Goal: Transaction & Acquisition: Purchase product/service

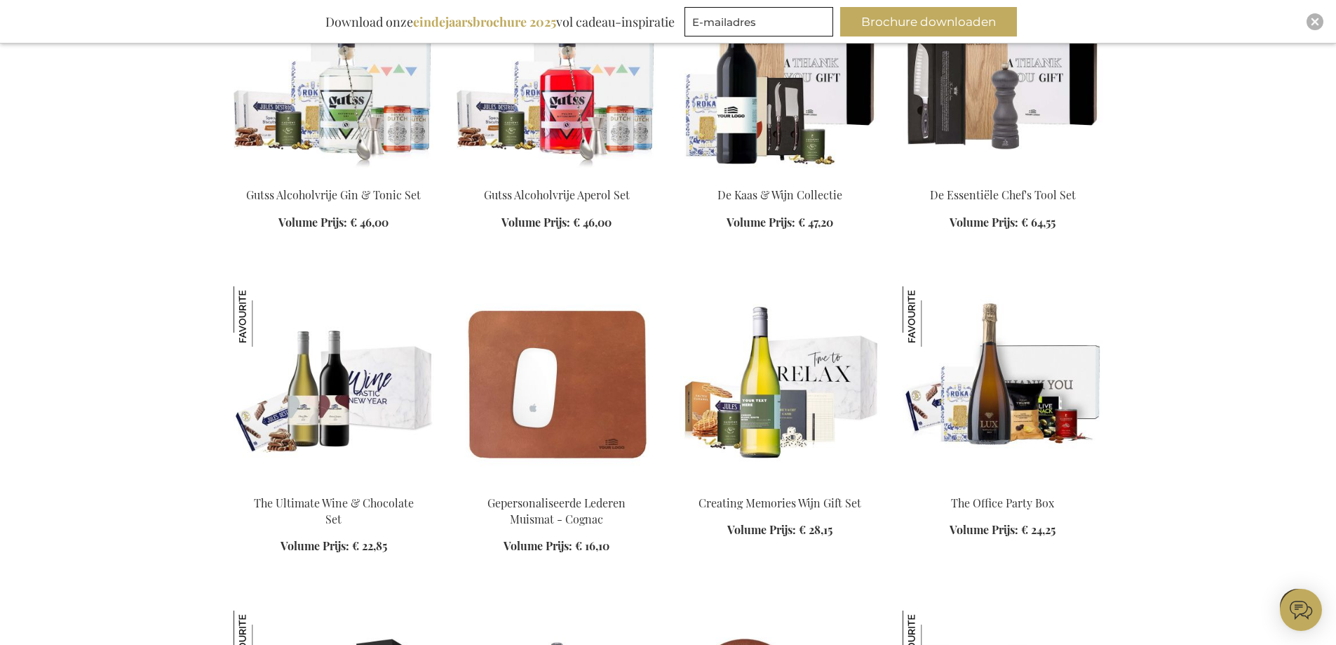
scroll to position [1964, 0]
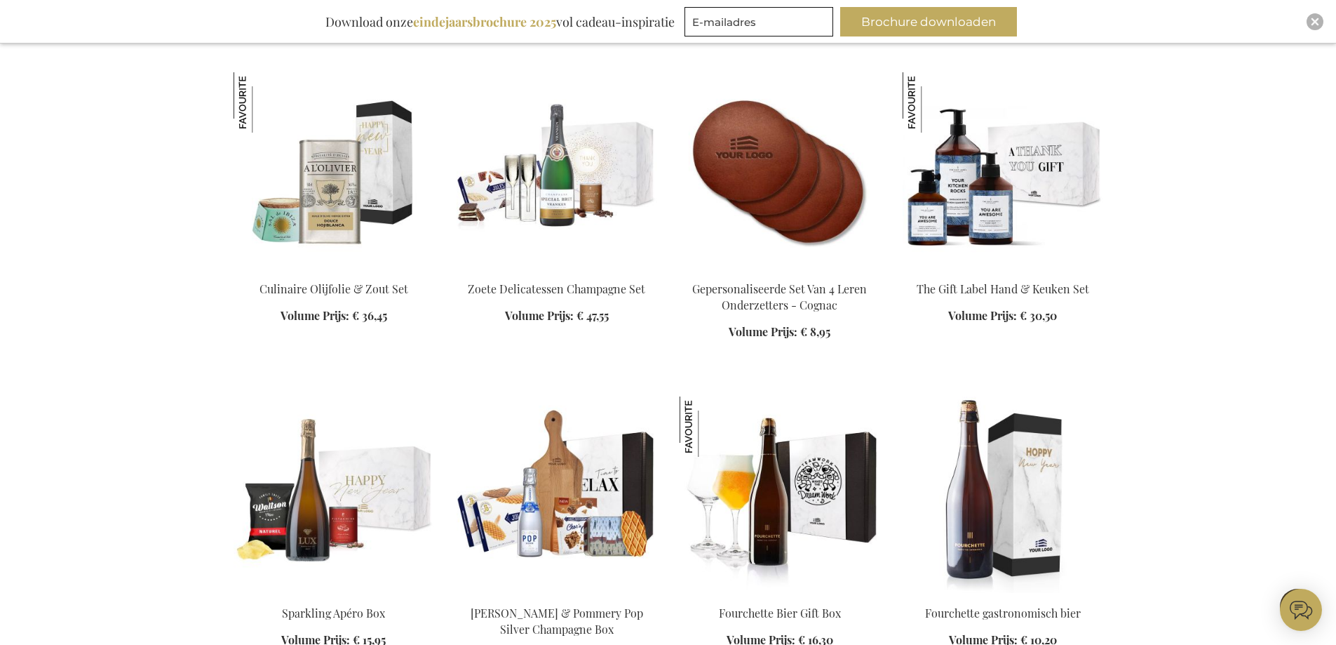
scroll to position [2455, 0]
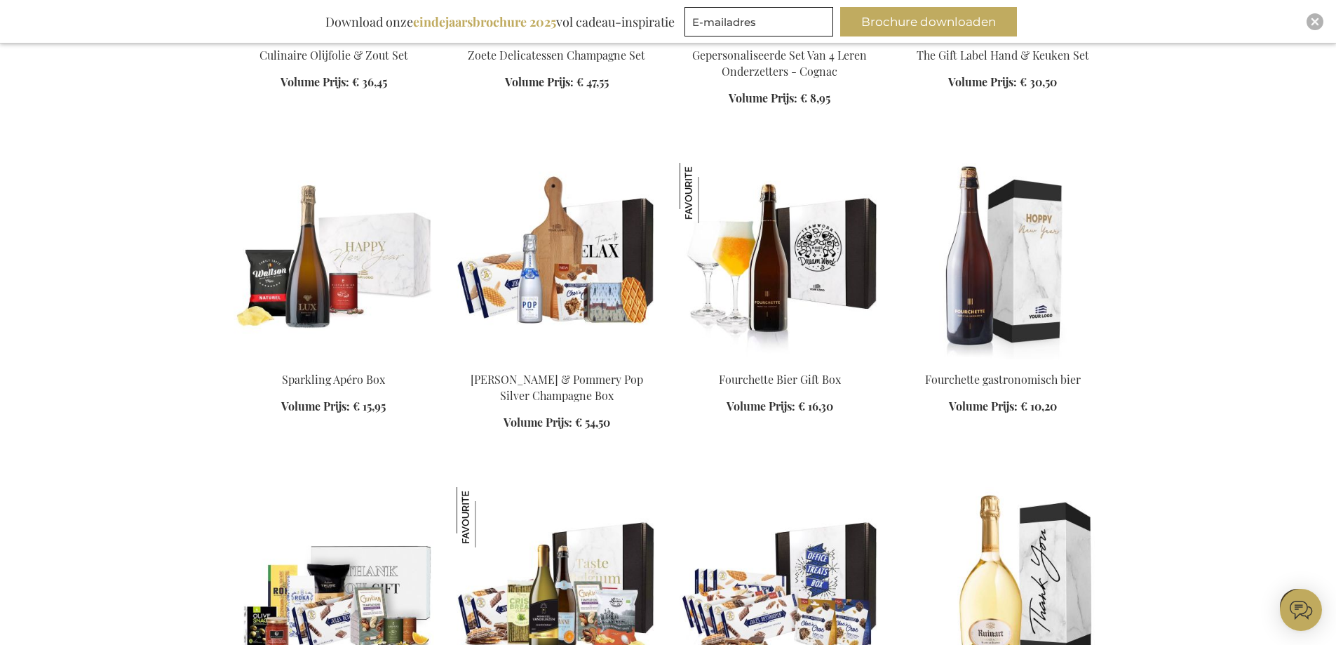
drag, startPoint x: 1169, startPoint y: 1, endPoint x: 1319, endPoint y: 85, distance: 172.1
click at [1319, 85] on div "Winkelwagen Winkelwagen Sluiten U heeft geen product(en) in uw winkelwagen. Ga …" at bounding box center [668, 425] width 1336 height 5760
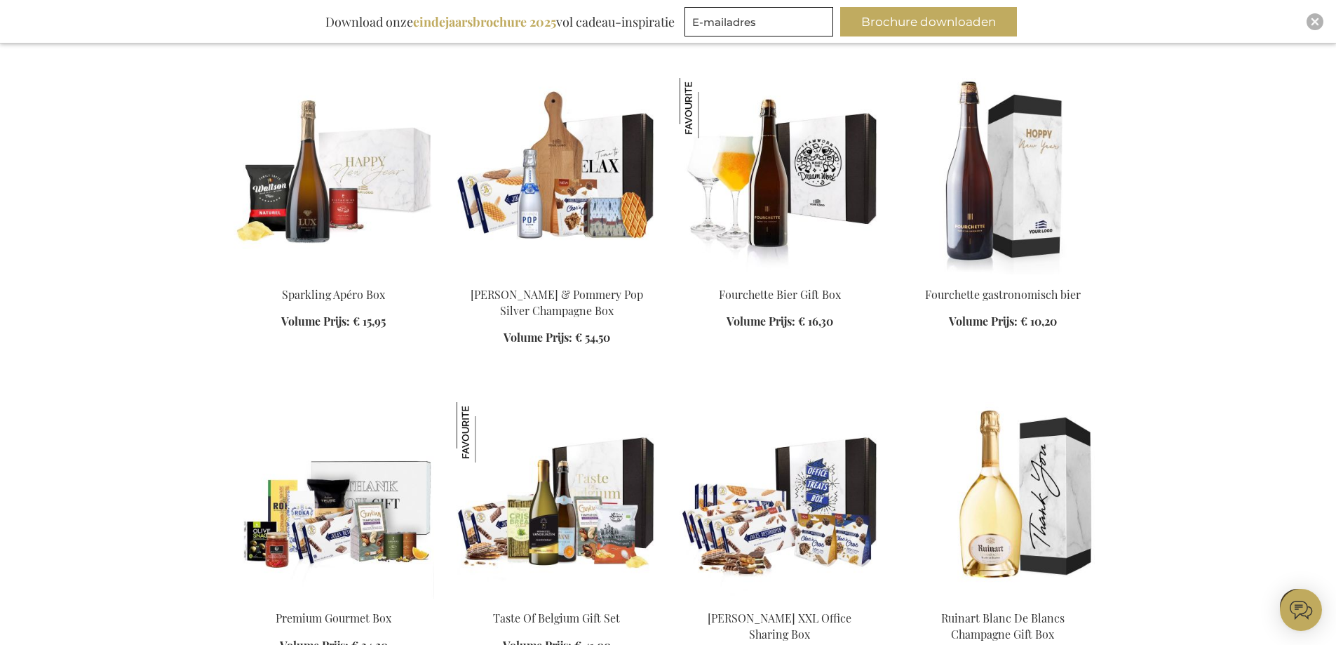
scroll to position [2665, 0]
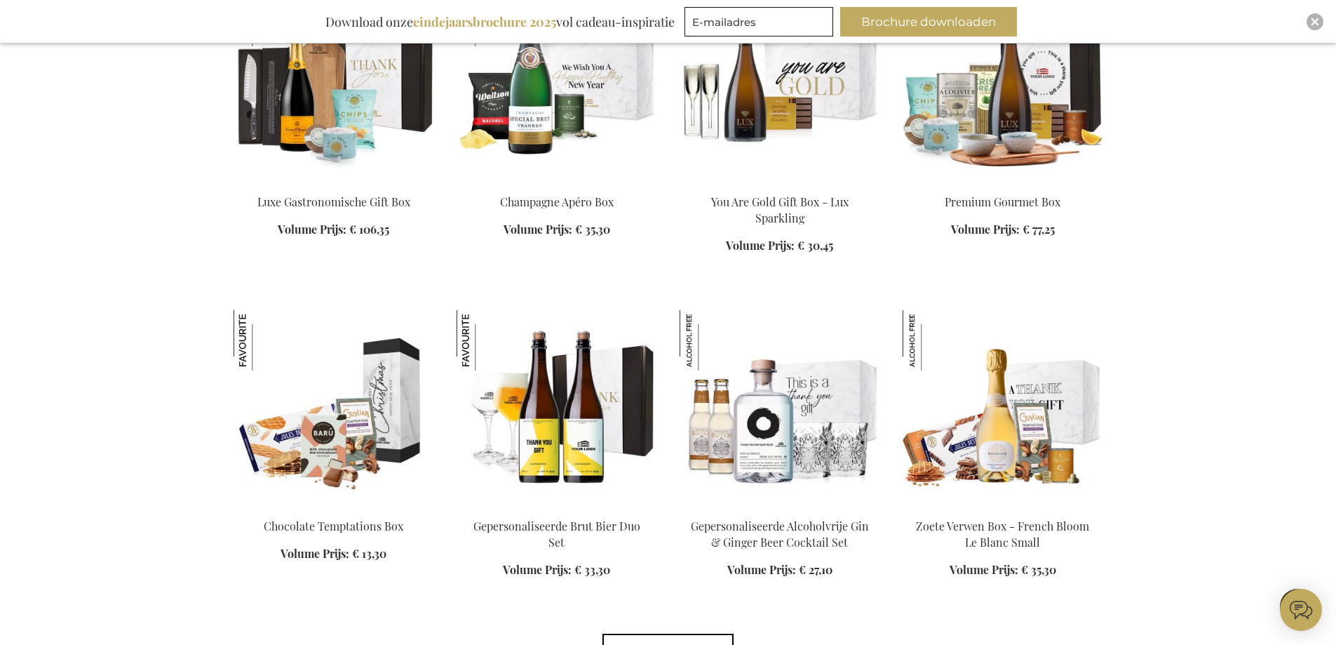
scroll to position [3297, 0]
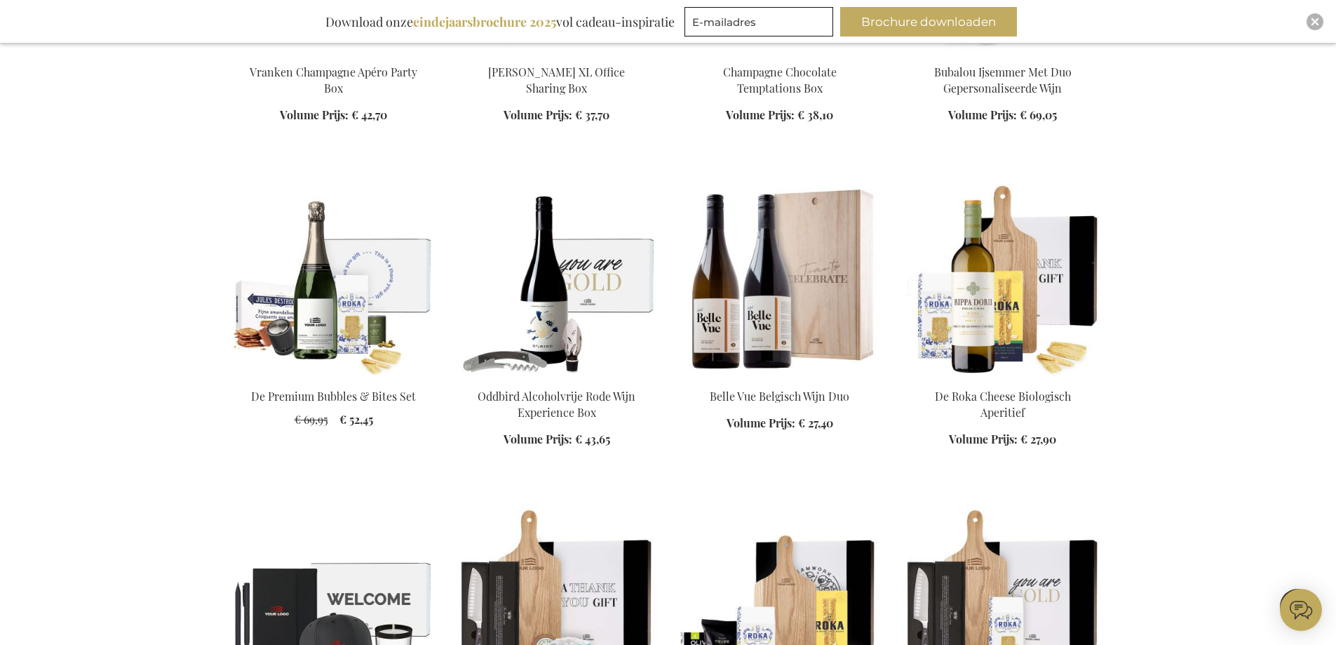
scroll to position [4209, 0]
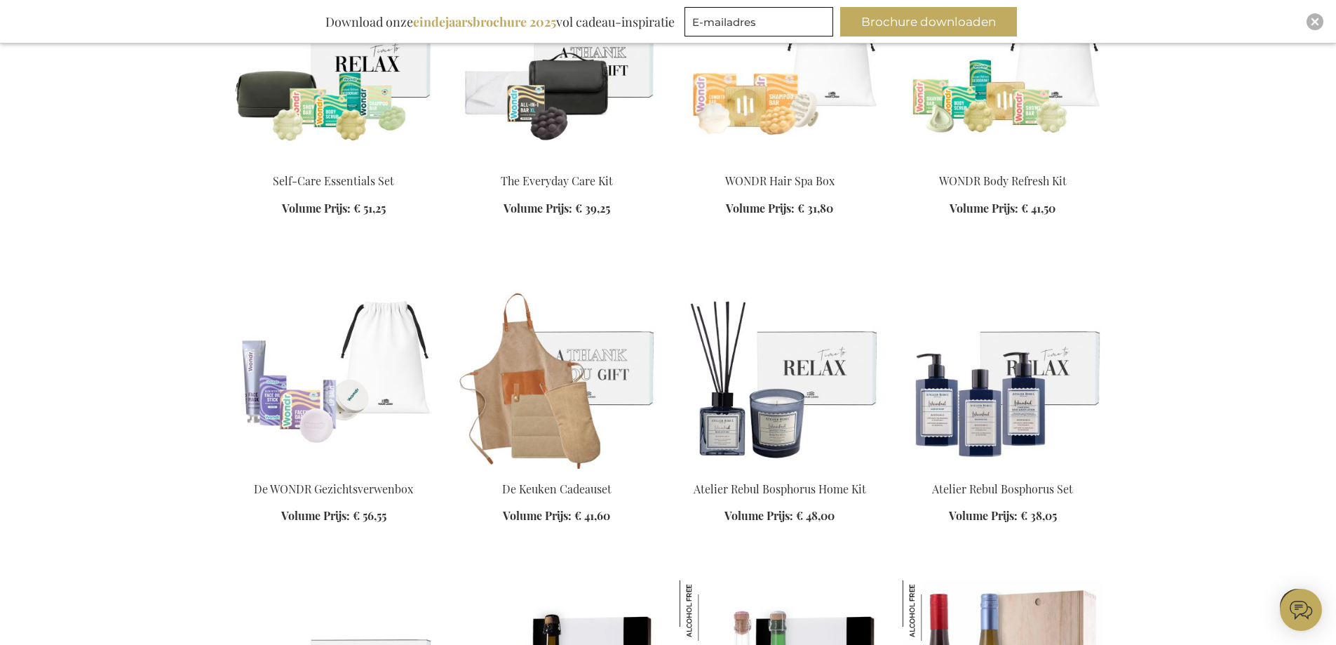
scroll to position [5682, 0]
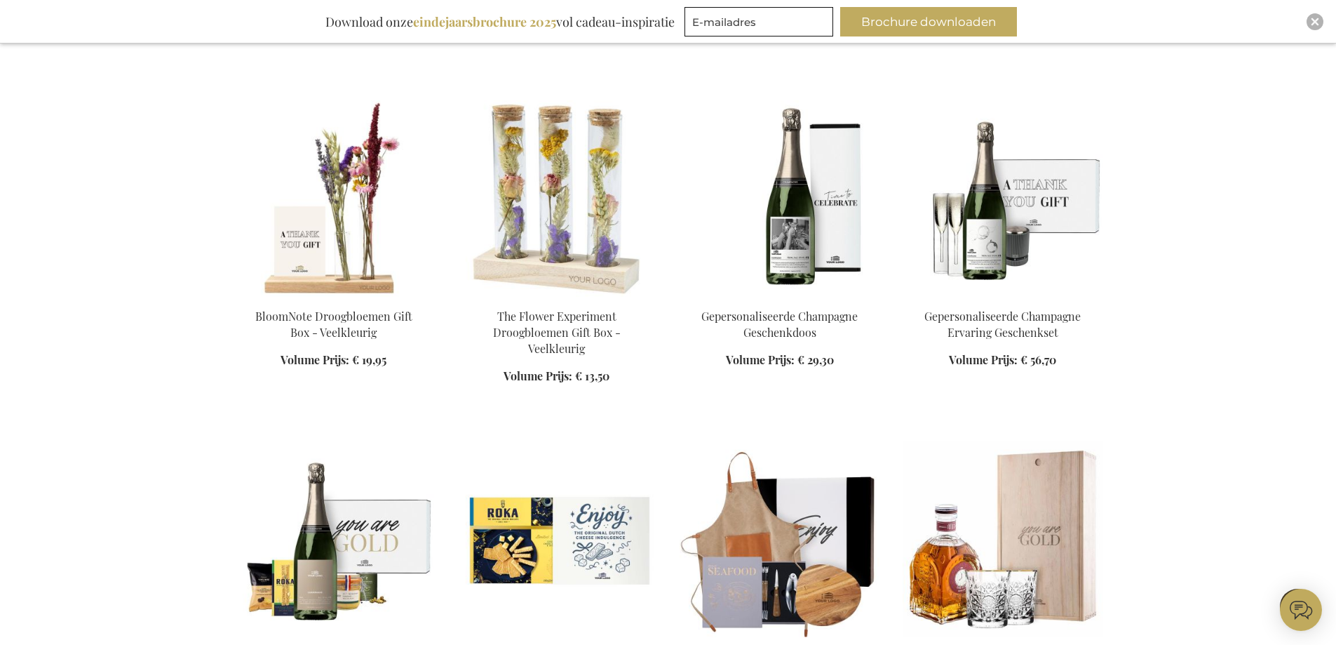
scroll to position [6734, 0]
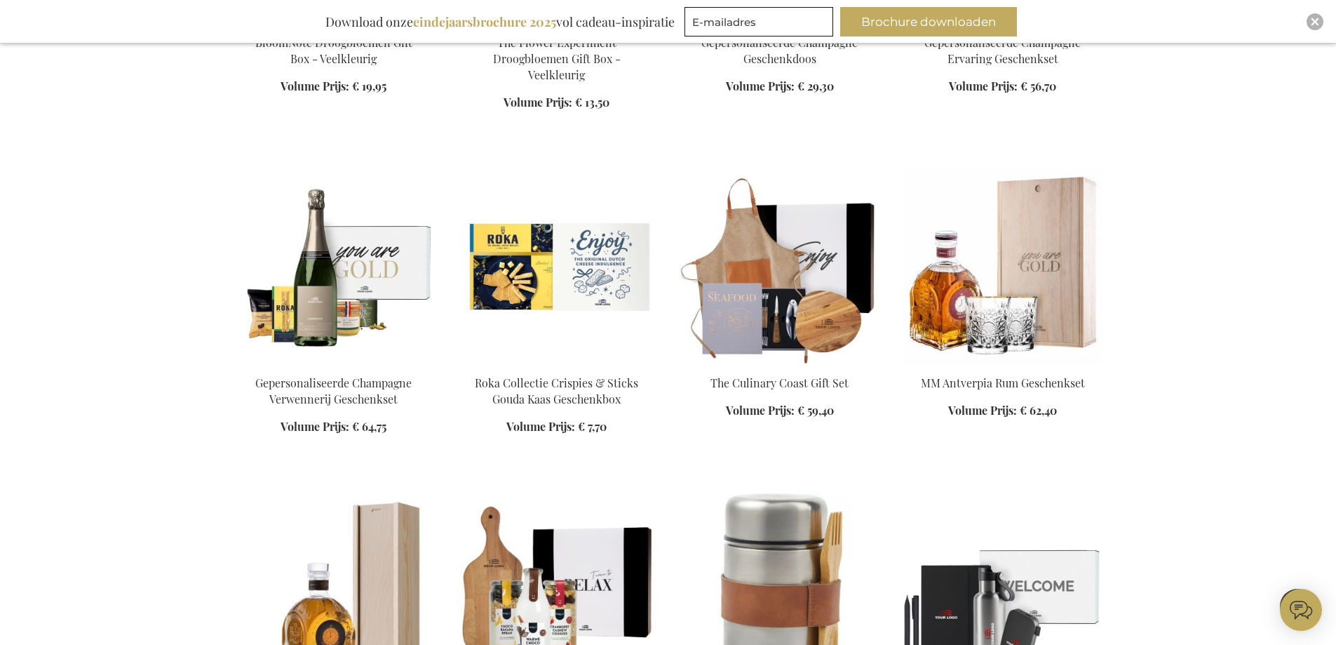
scroll to position [6944, 0]
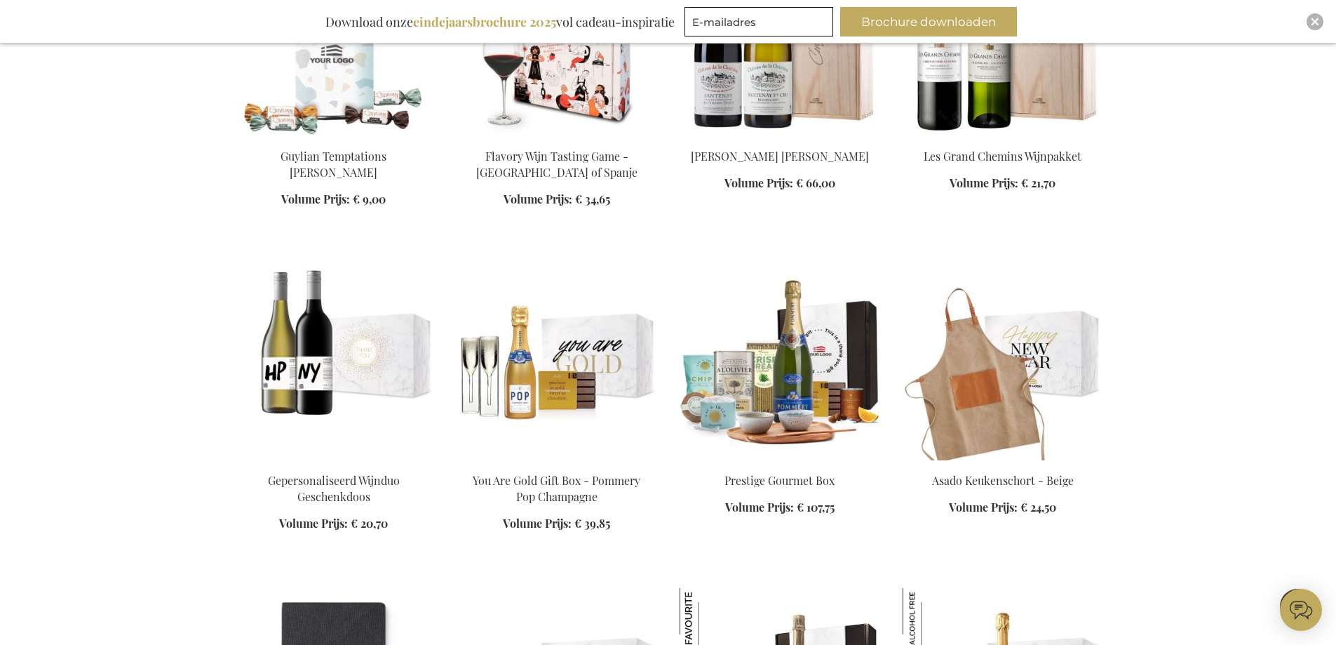
scroll to position [8417, 0]
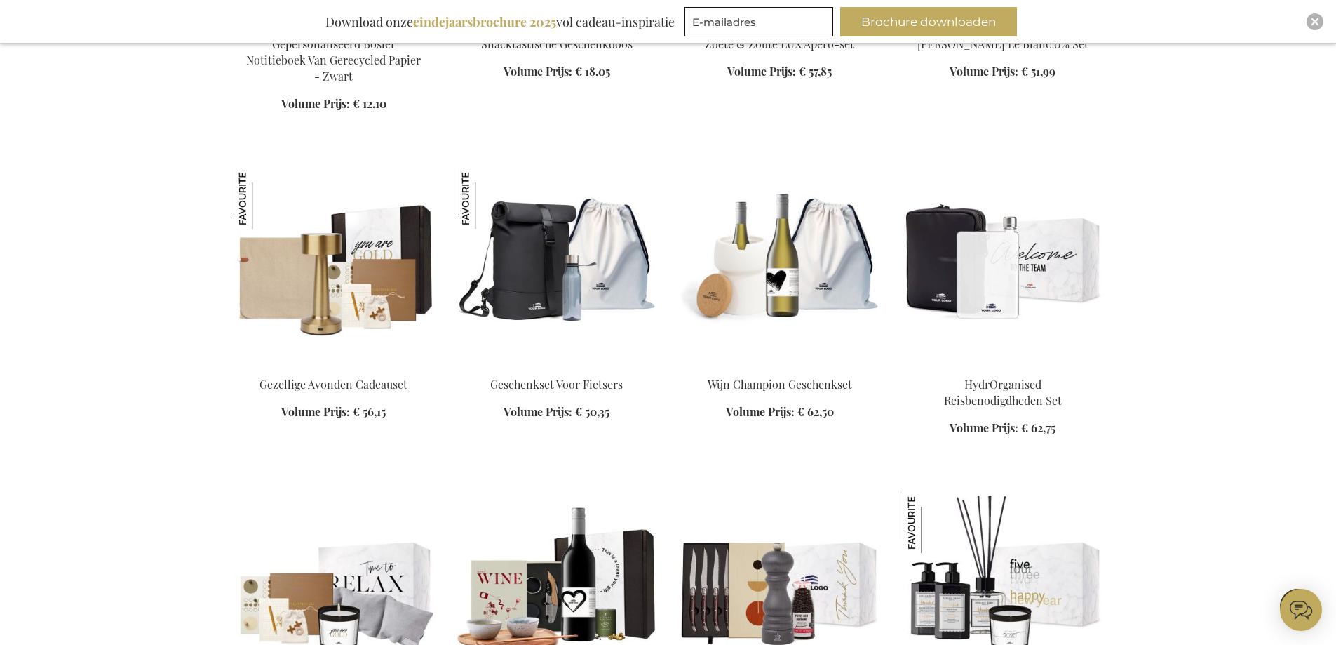
scroll to position [8908, 0]
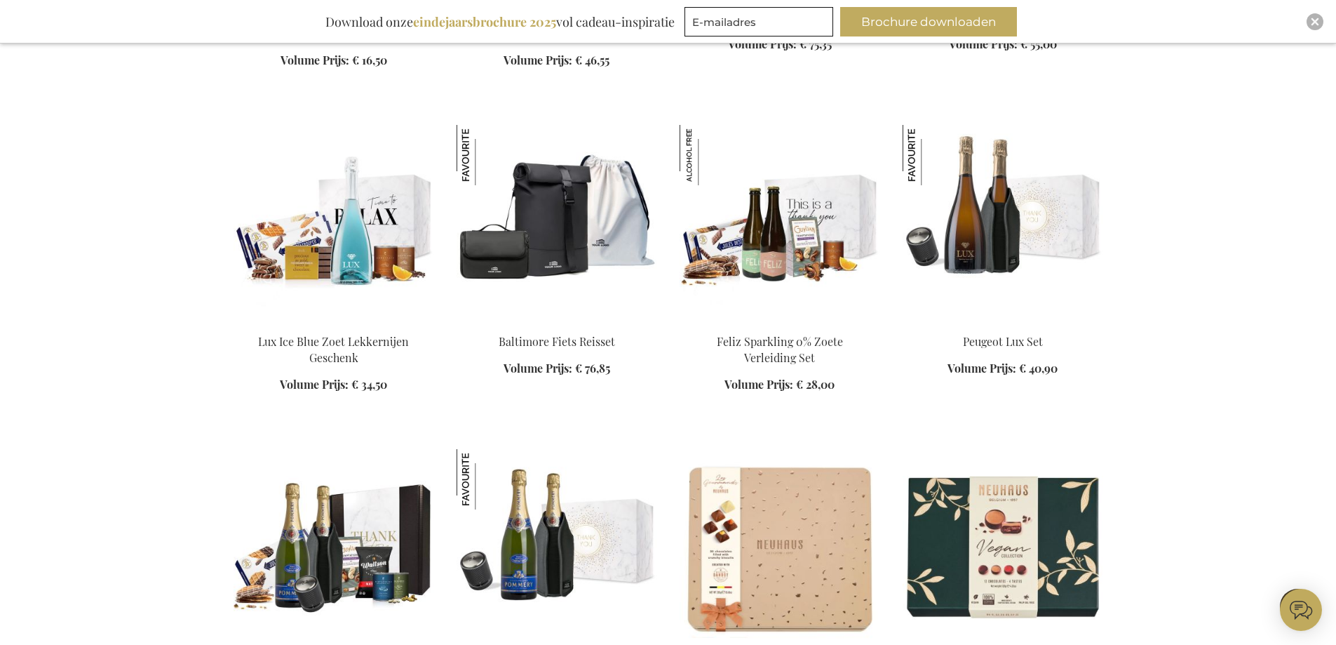
scroll to position [10101, 0]
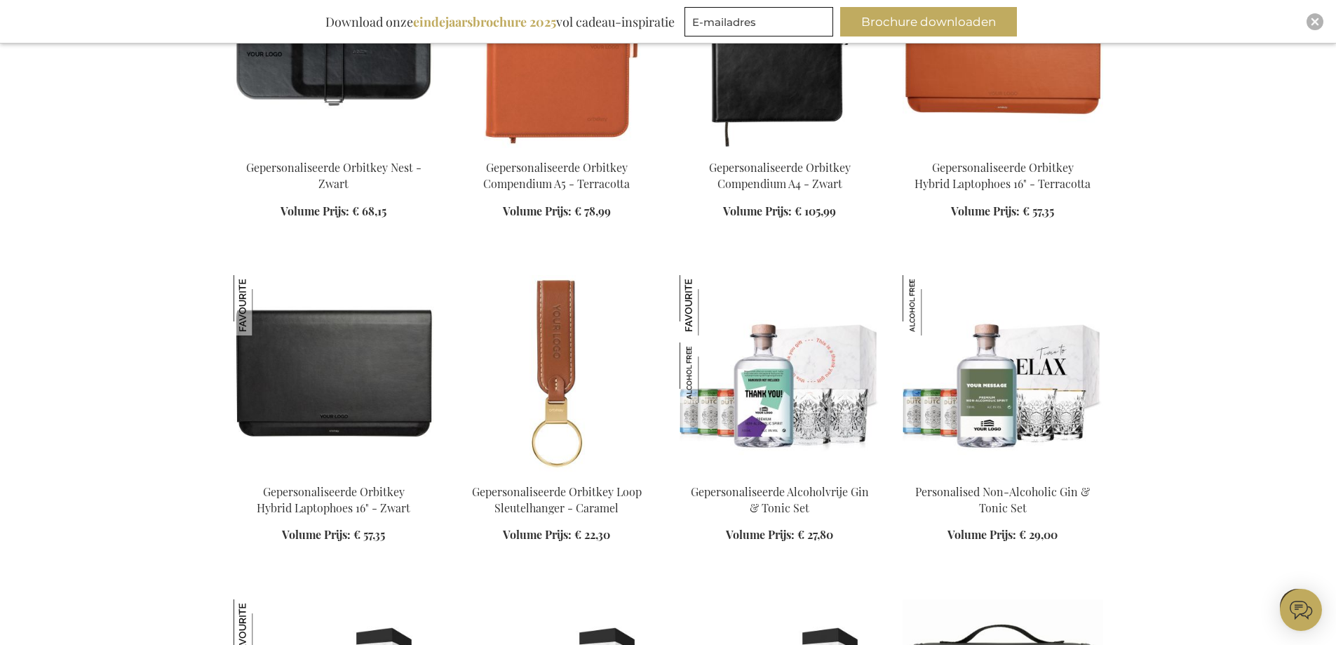
scroll to position [11574, 0]
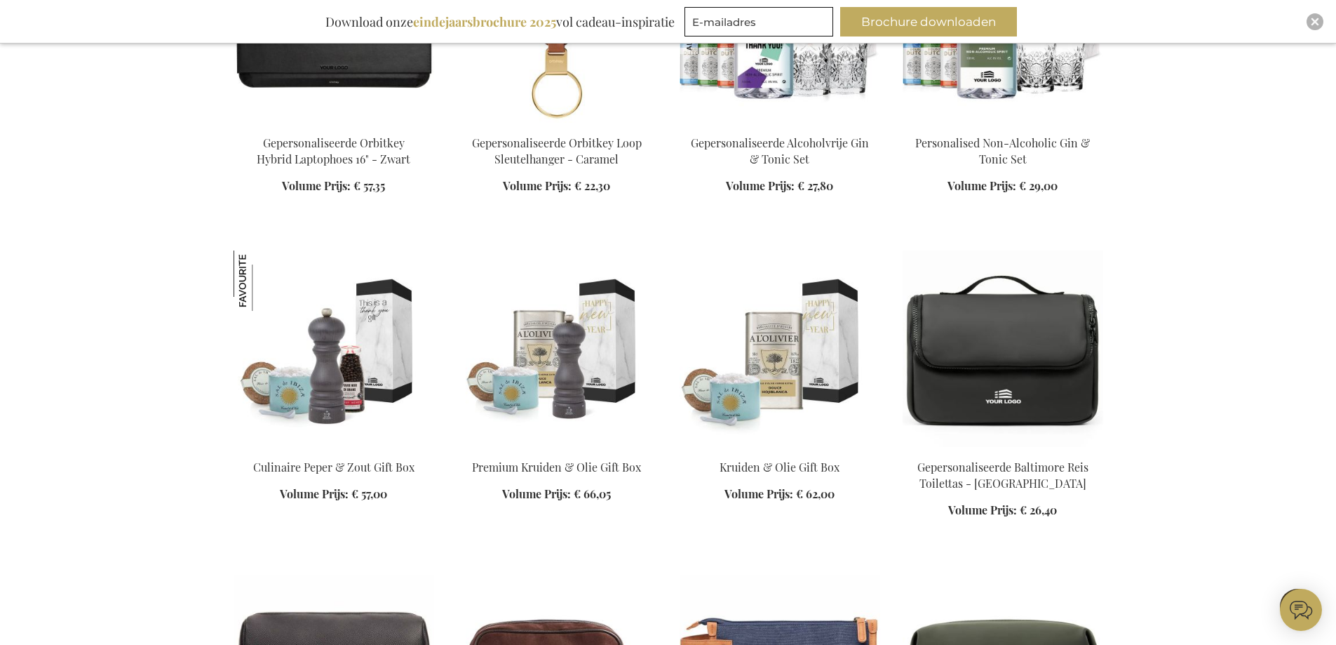
scroll to position [11714, 0]
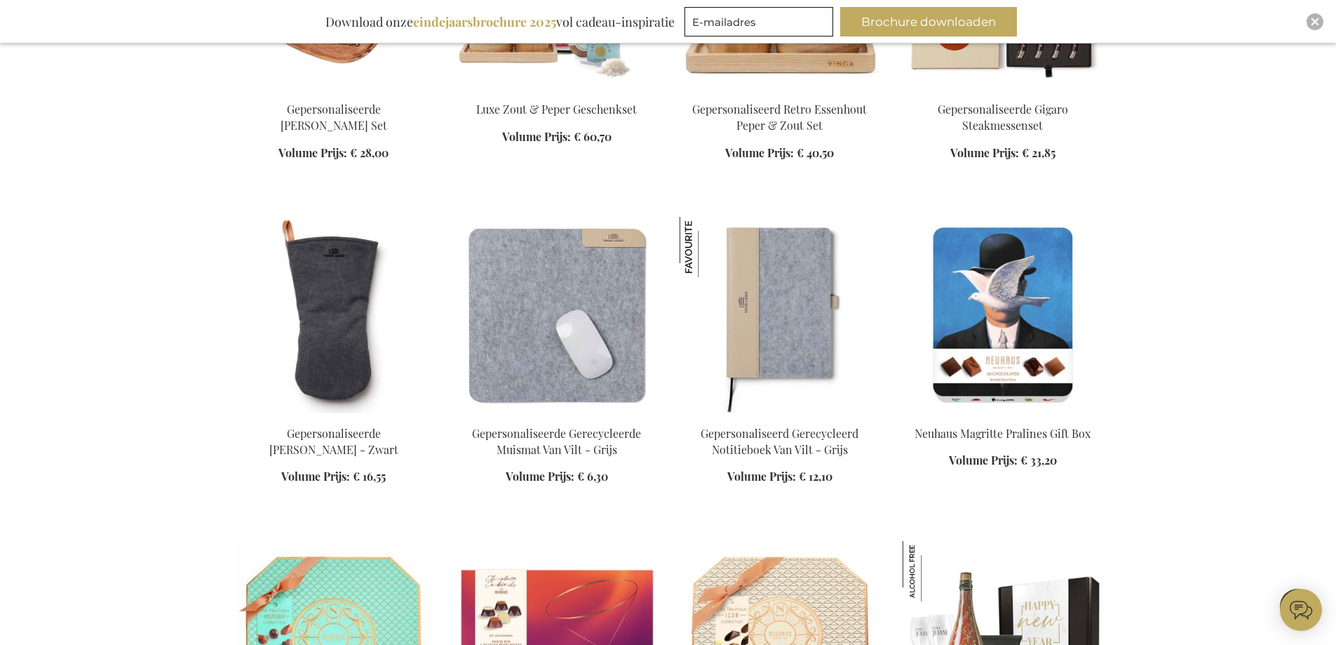
scroll to position [13468, 0]
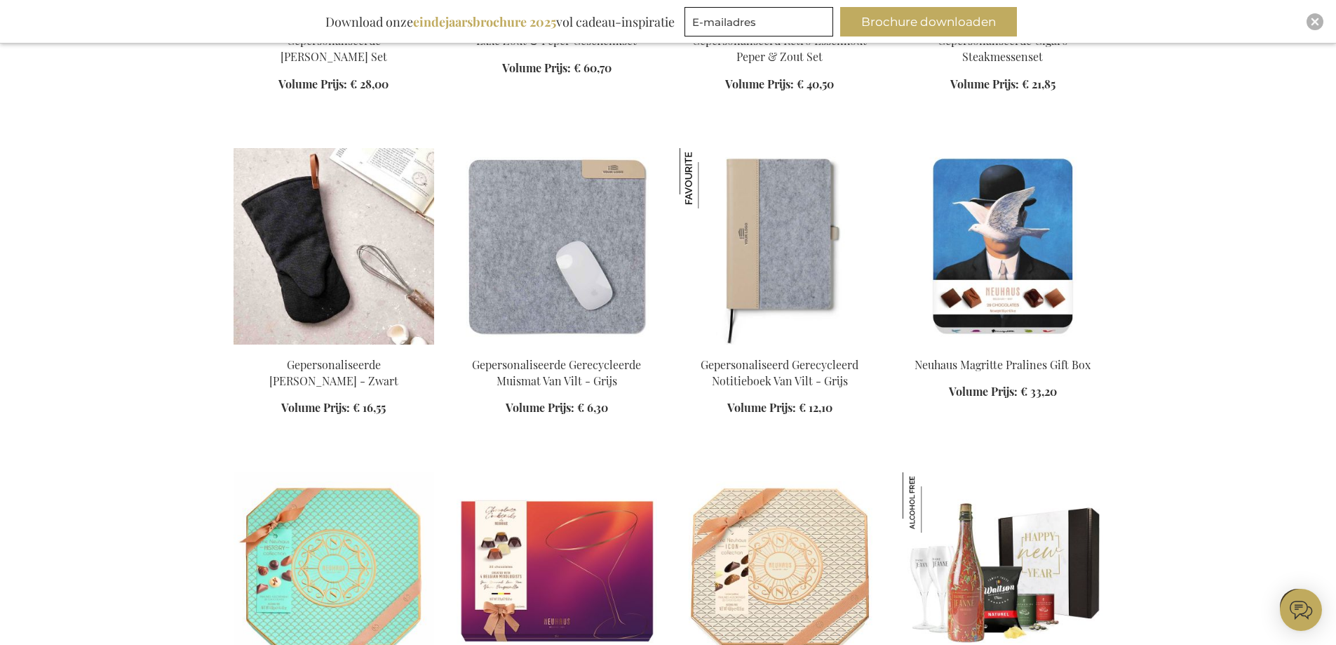
drag, startPoint x: 241, startPoint y: 332, endPoint x: 238, endPoint y: 318, distance: 14.3
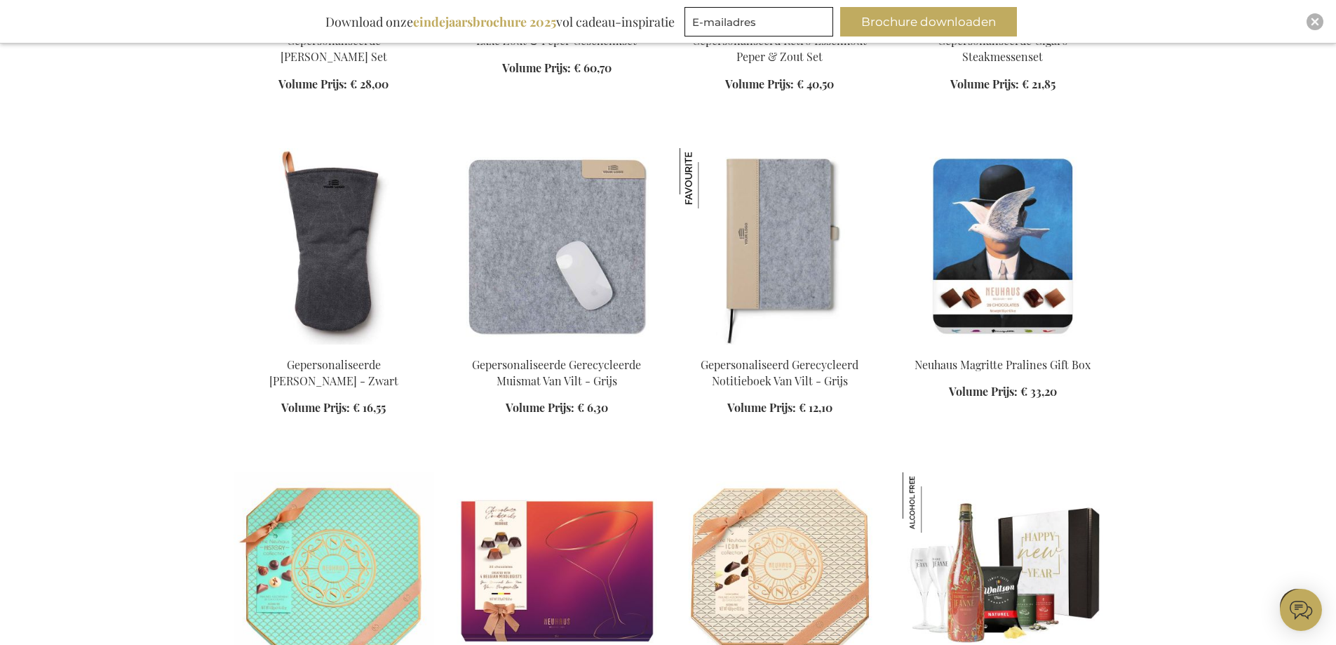
drag, startPoint x: 238, startPoint y: 318, endPoint x: 195, endPoint y: 331, distance: 44.6
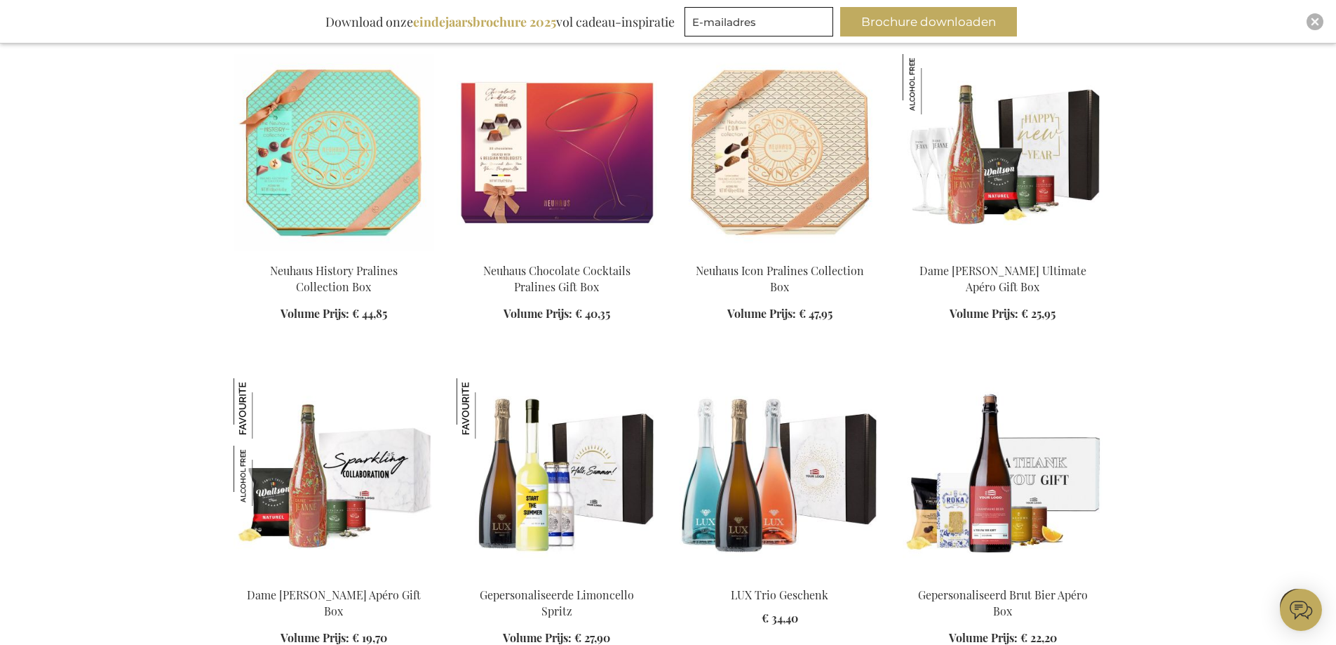
scroll to position [14099, 0]
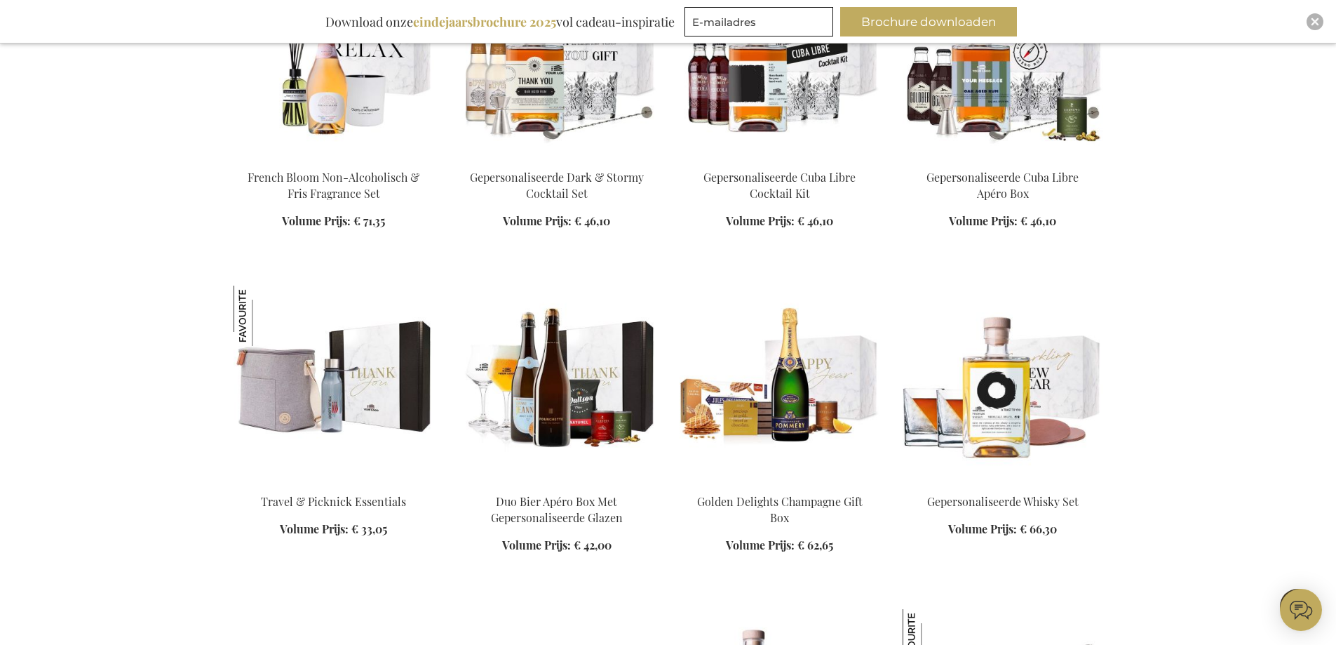
scroll to position [15151, 0]
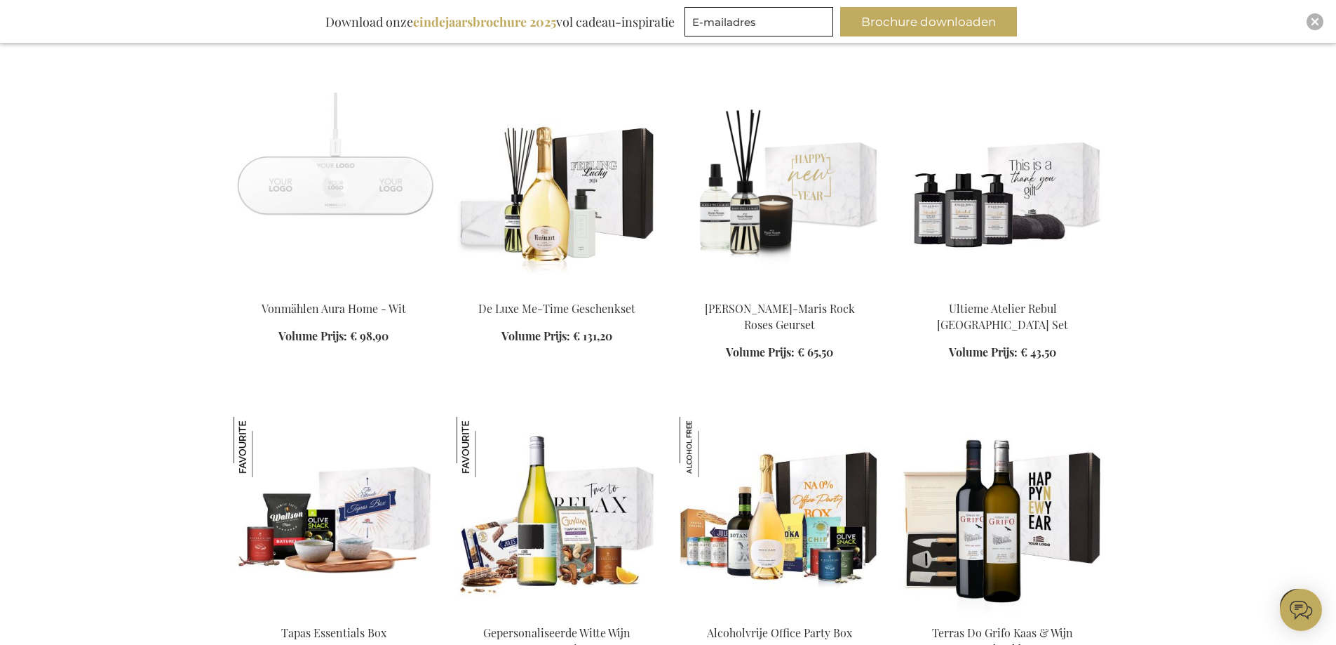
scroll to position [16484, 0]
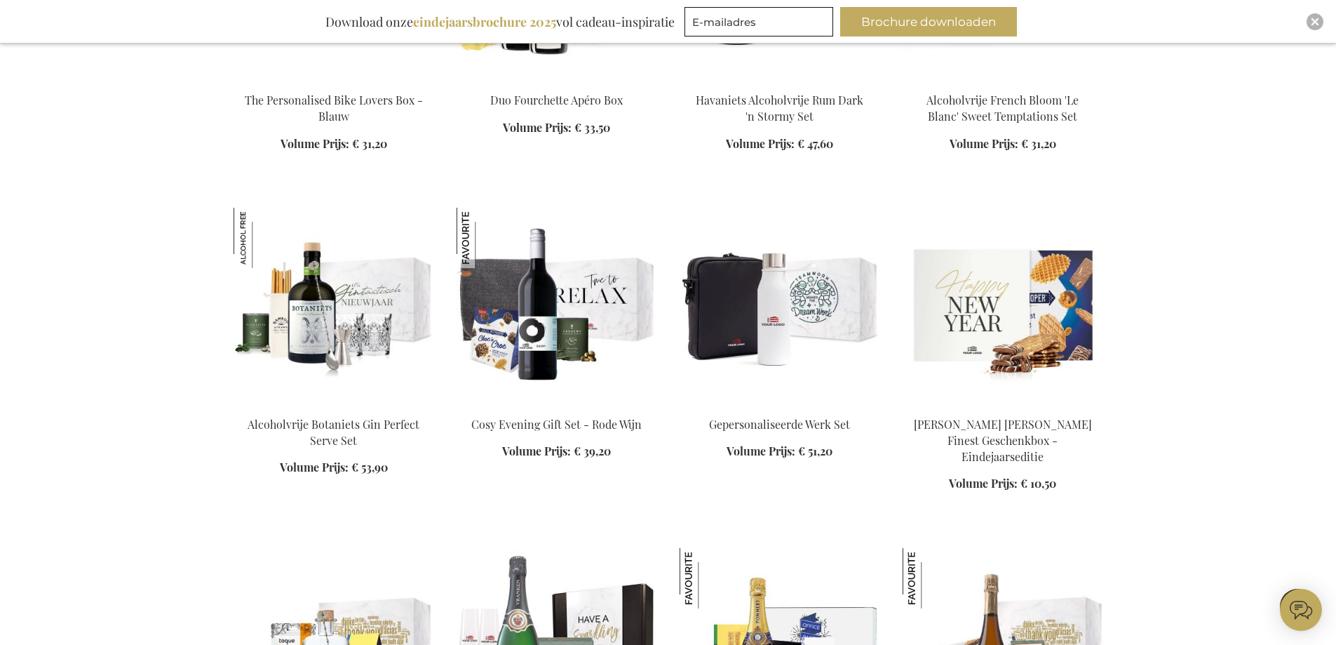
scroll to position [17466, 0]
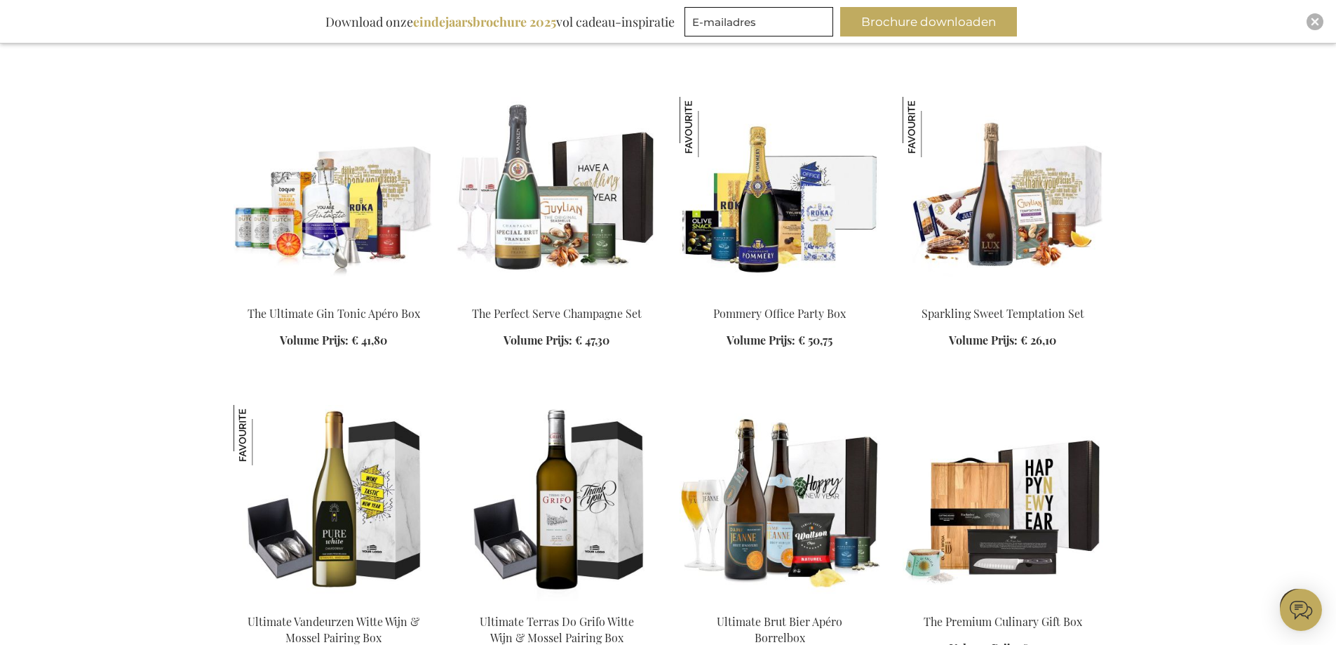
scroll to position [18027, 0]
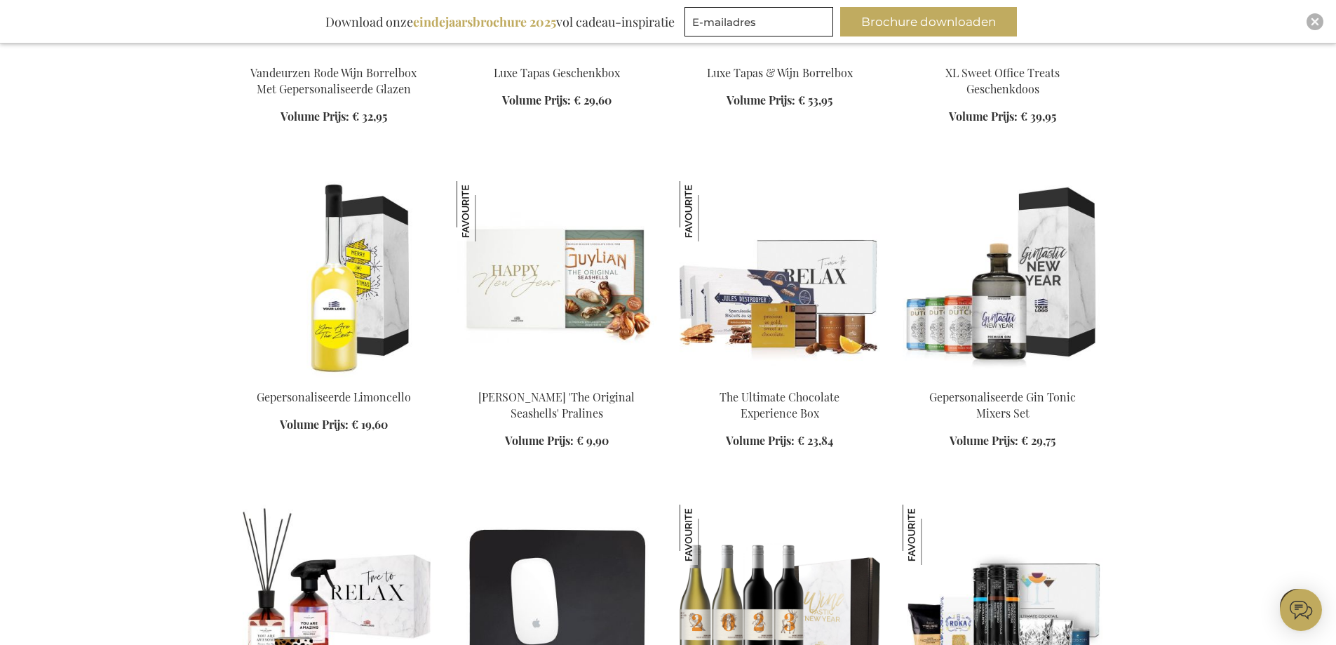
scroll to position [18939, 0]
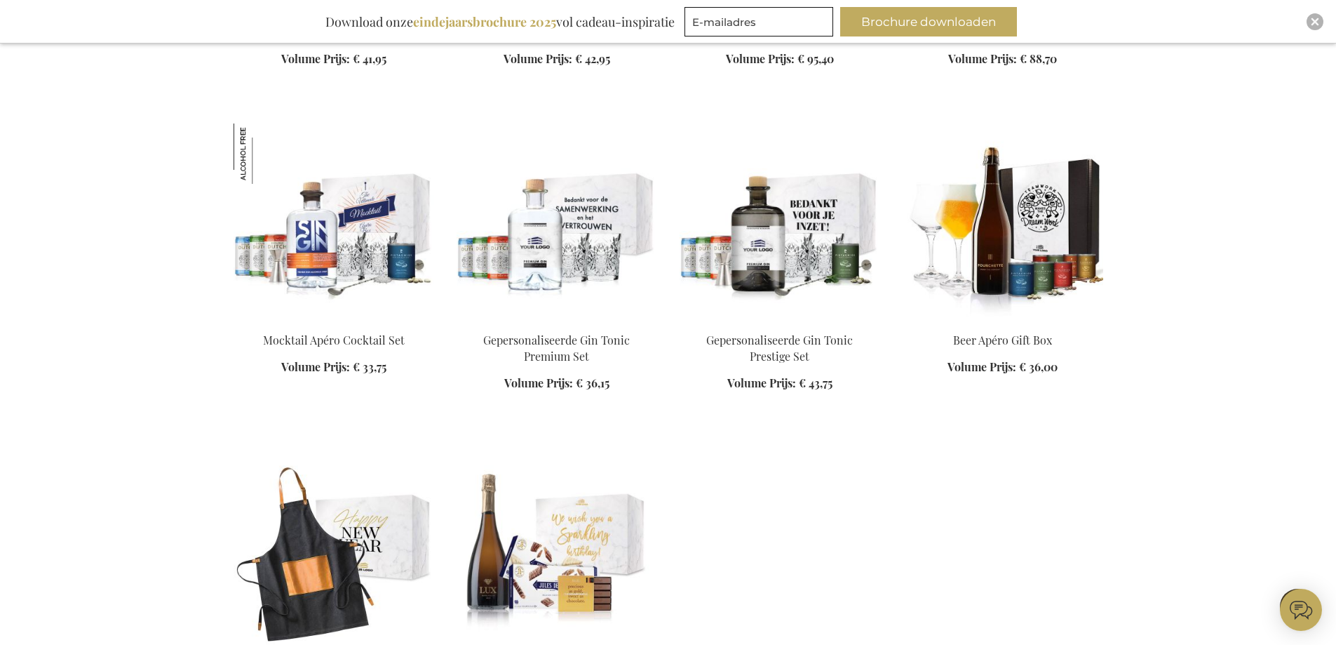
scroll to position [19991, 0]
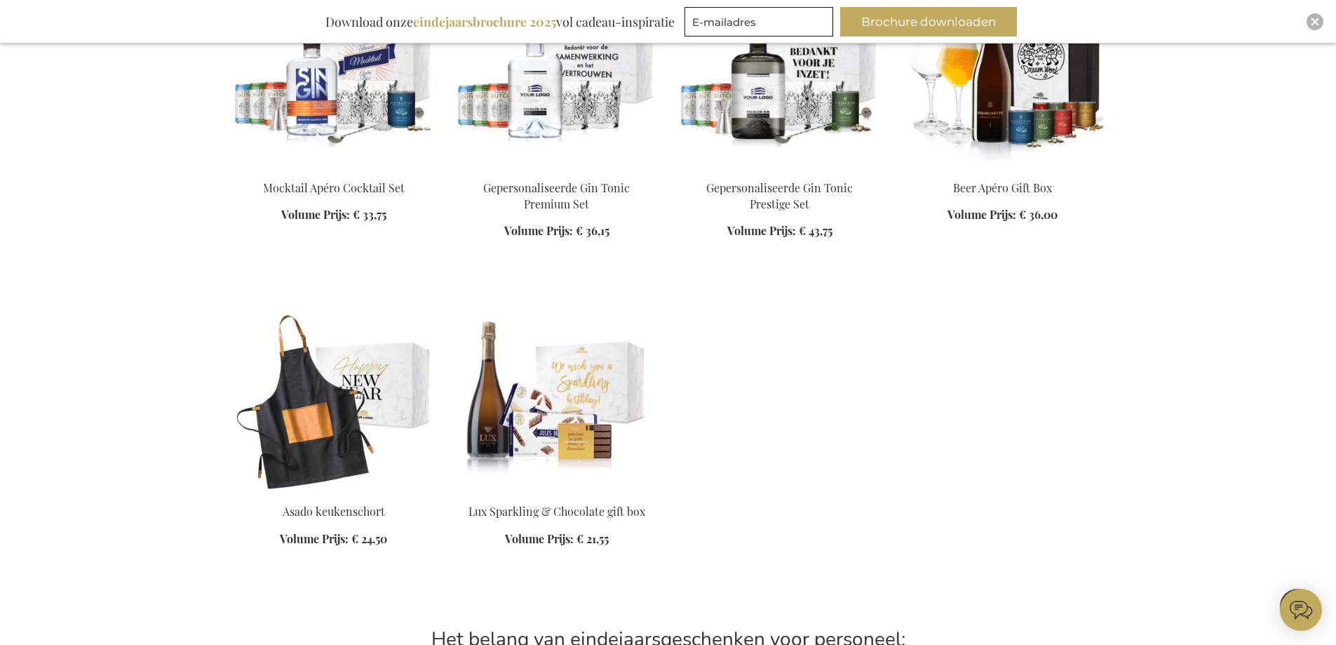
scroll to position [20131, 0]
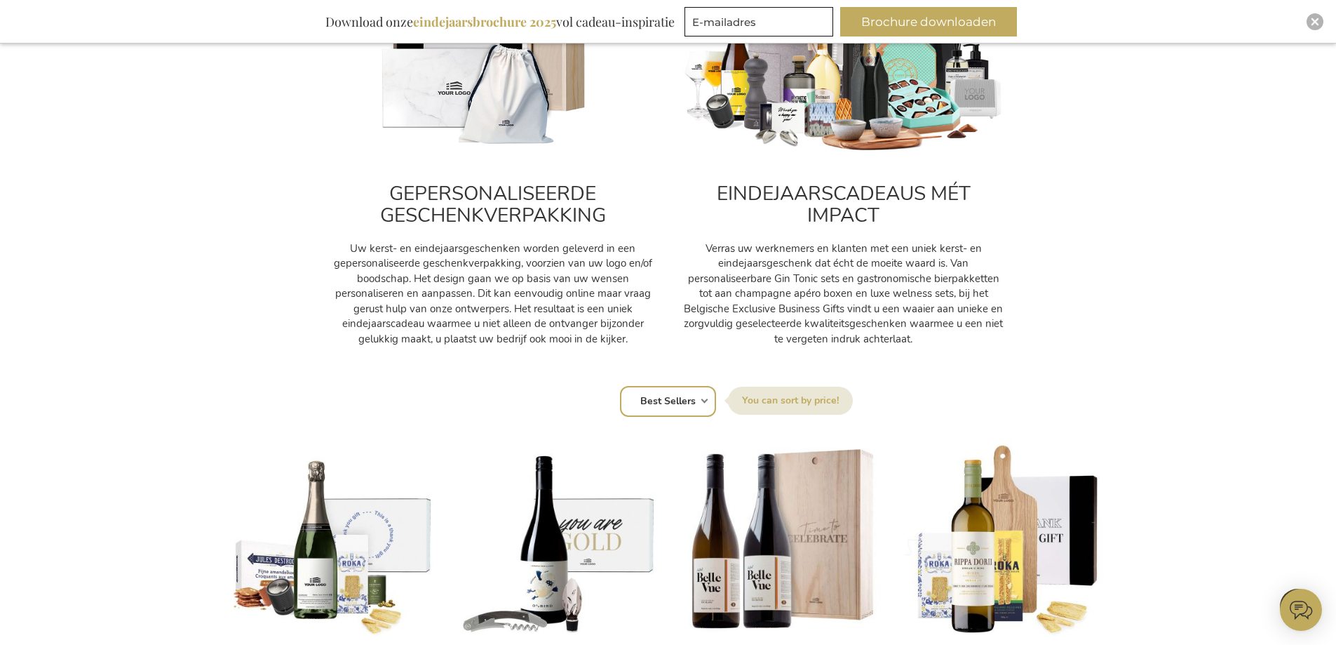
scroll to position [772, 0]
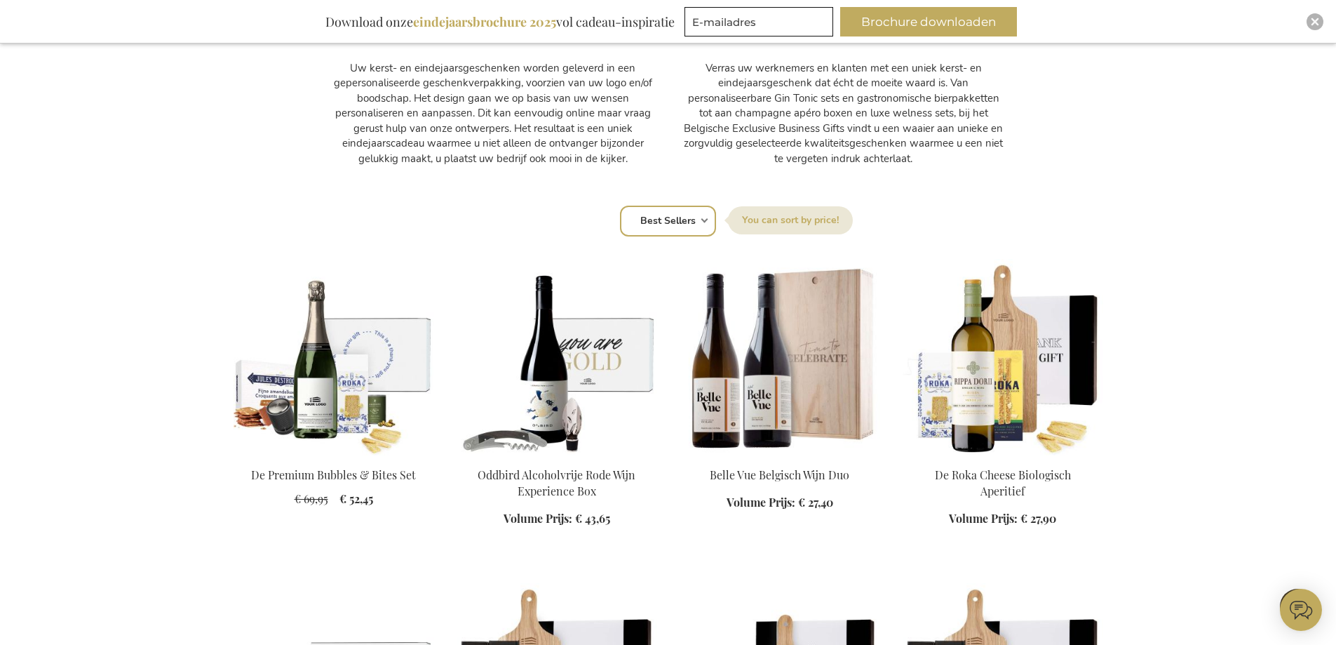
click at [675, 225] on select "Positie Best Sellers Meest bekeken Nieuw Biggest Saving Price: low to high Pric…" at bounding box center [668, 221] width 96 height 31
select select "new"
click at [620, 206] on select "Positie Best Sellers Meest bekeken Nieuw Biggest Saving Price: low to high Pric…" at bounding box center [668, 221] width 96 height 31
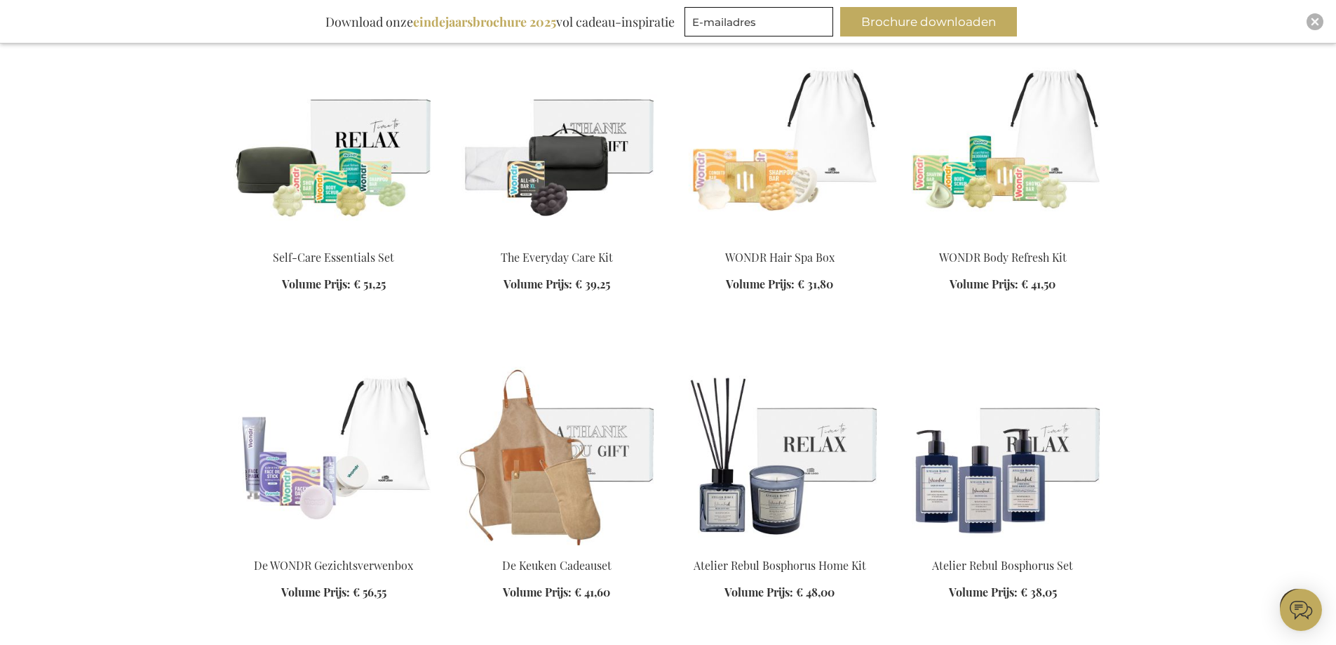
scroll to position [2455, 0]
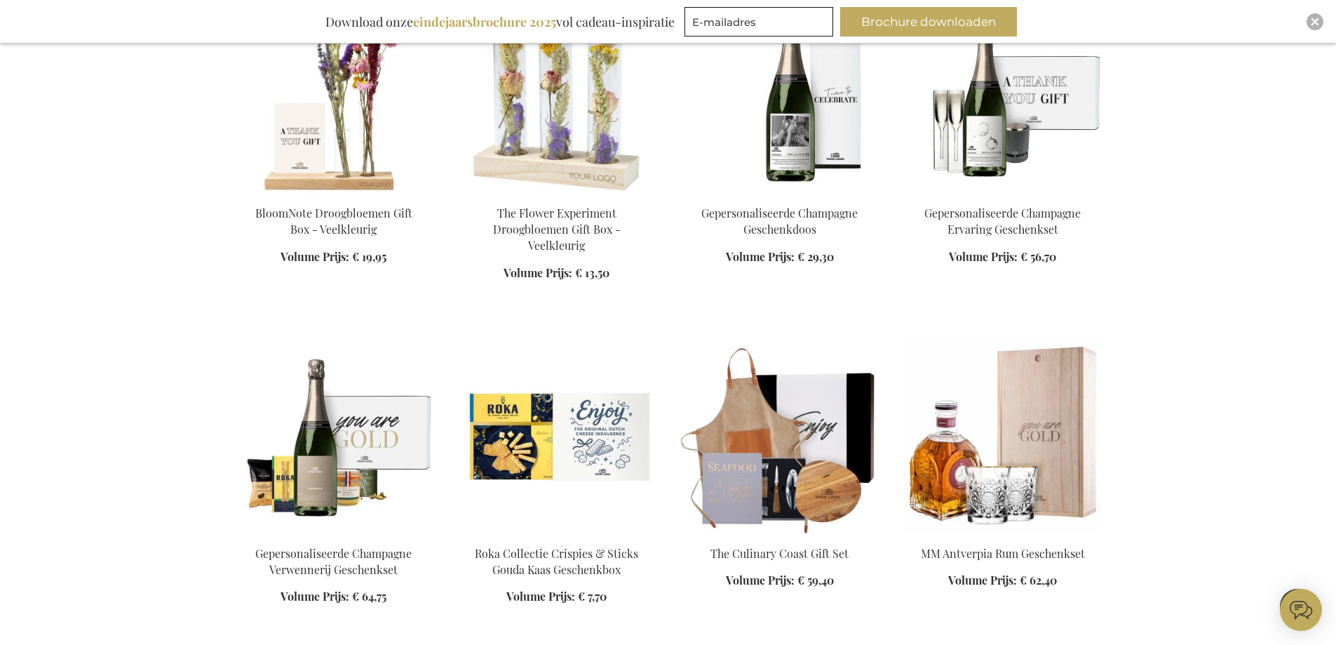
scroll to position [3647, 0]
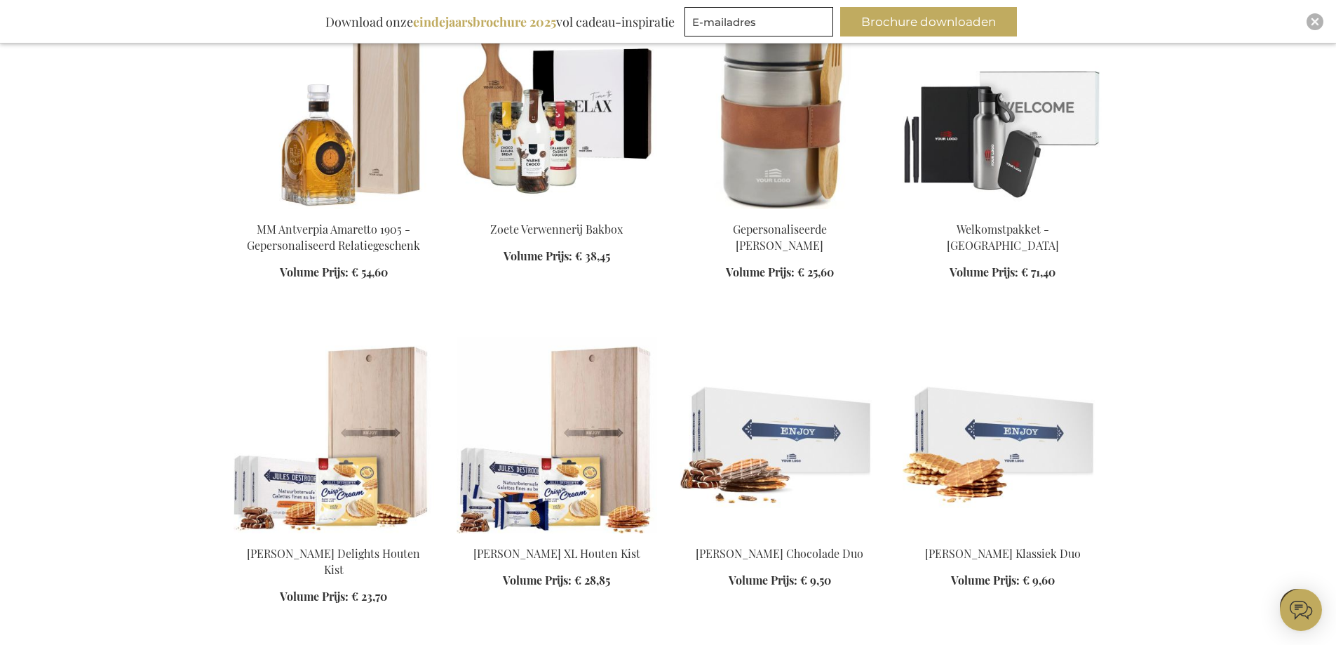
scroll to position [4489, 0]
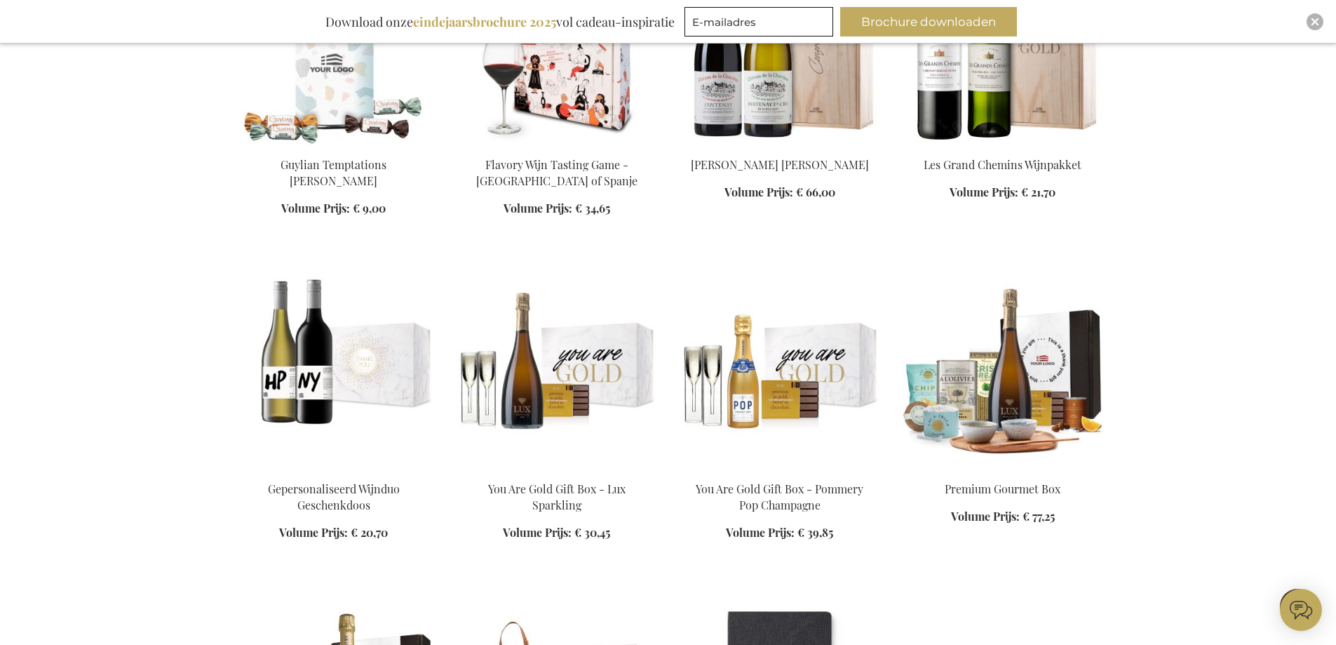
scroll to position [5050, 0]
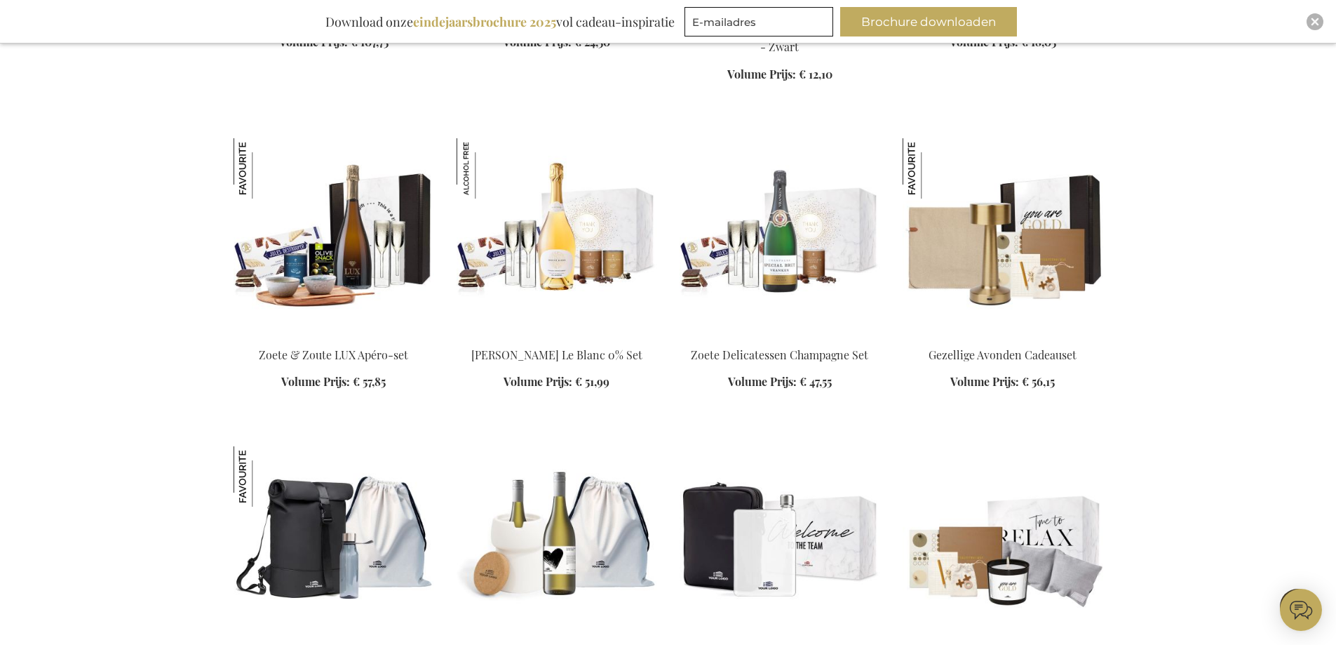
scroll to position [5892, 0]
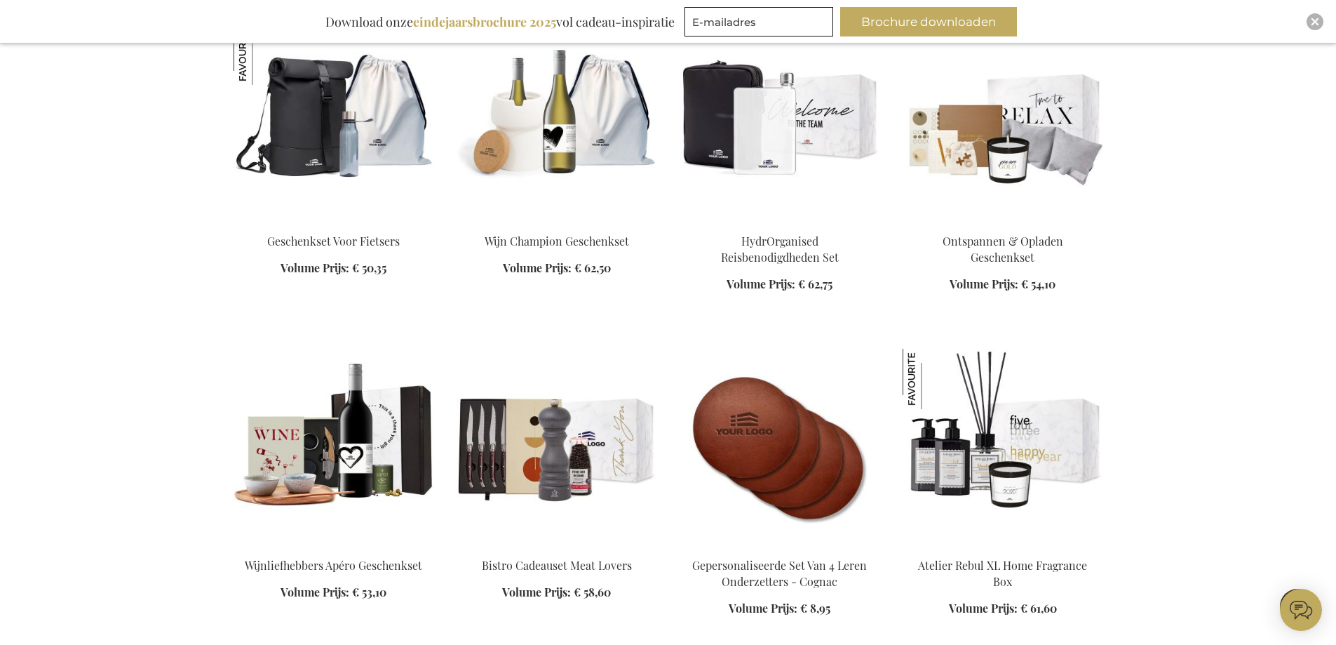
scroll to position [6173, 0]
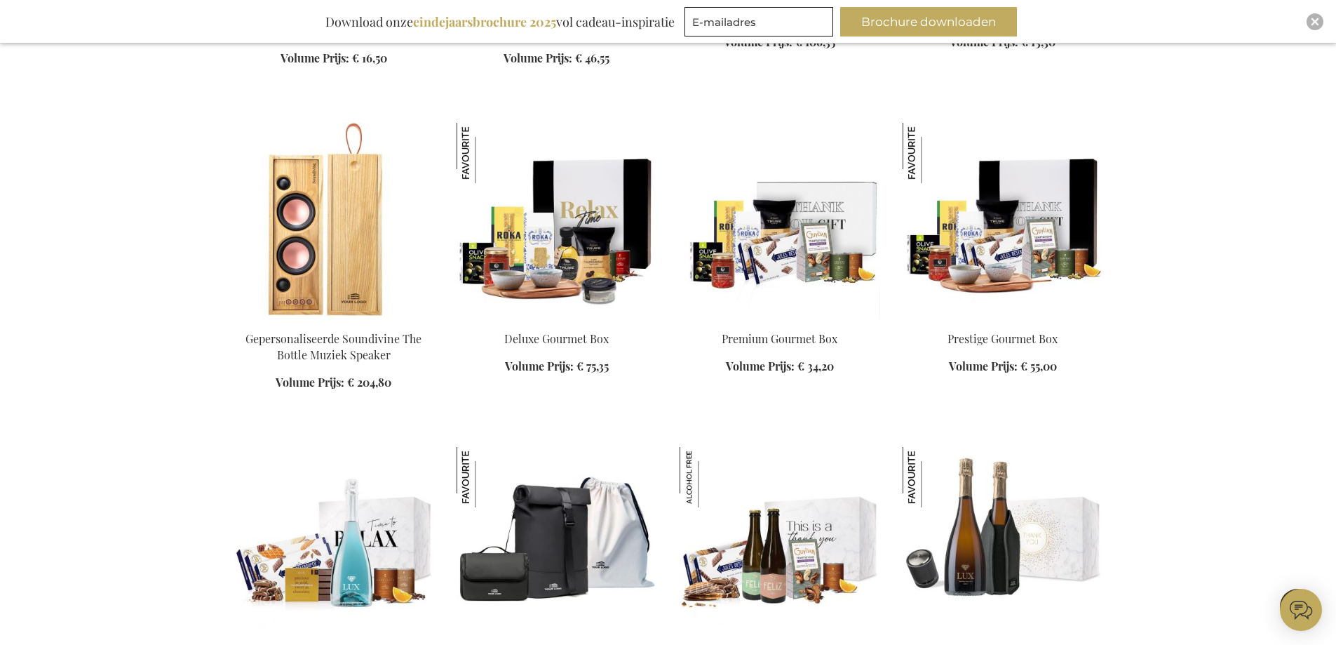
scroll to position [7295, 0]
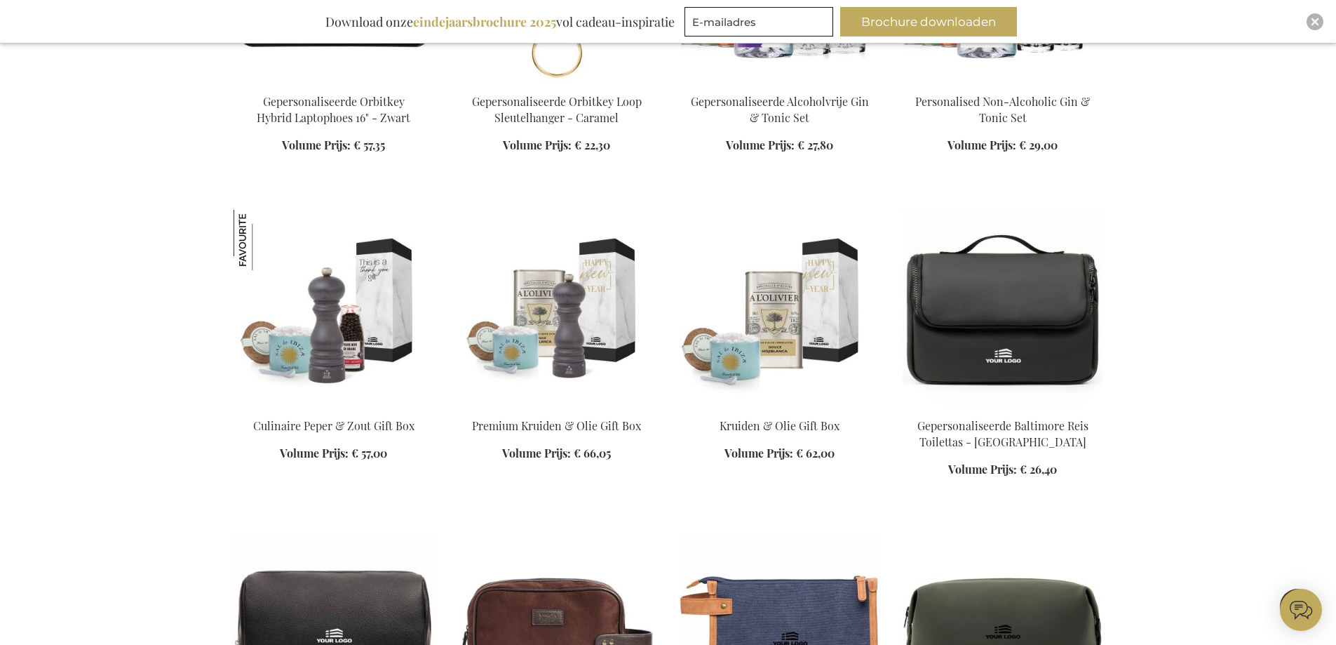
scroll to position [9189, 0]
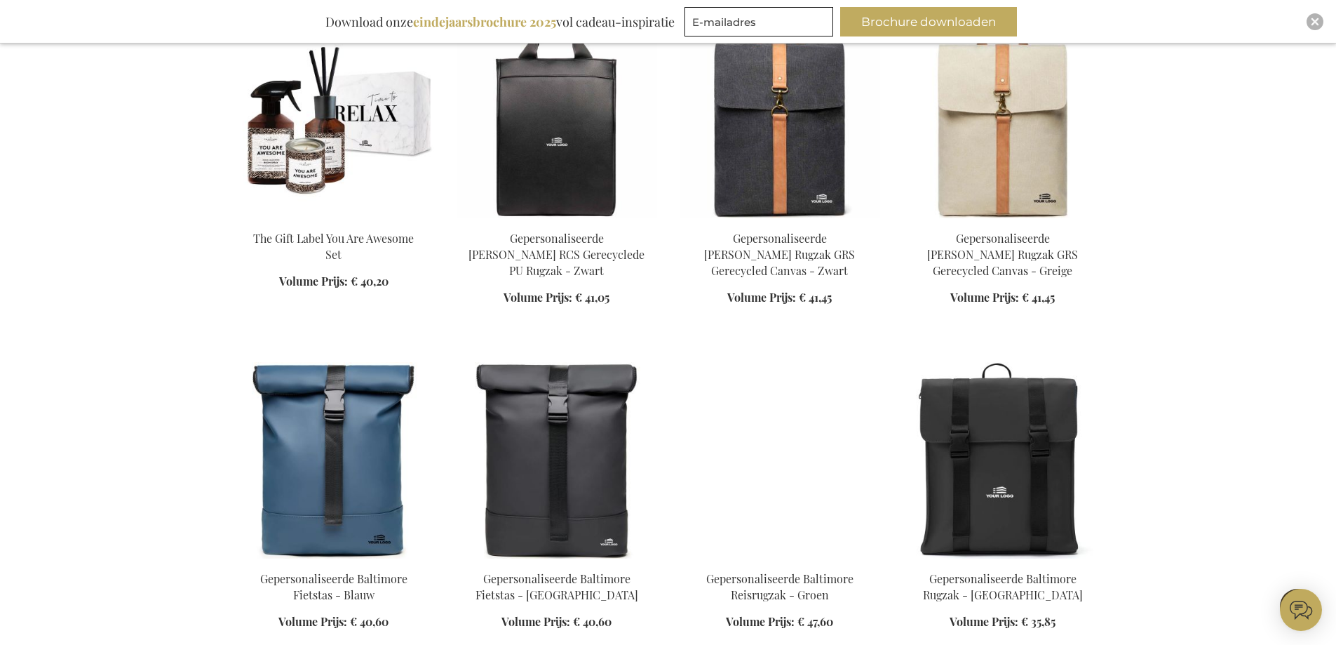
scroll to position [10381, 0]
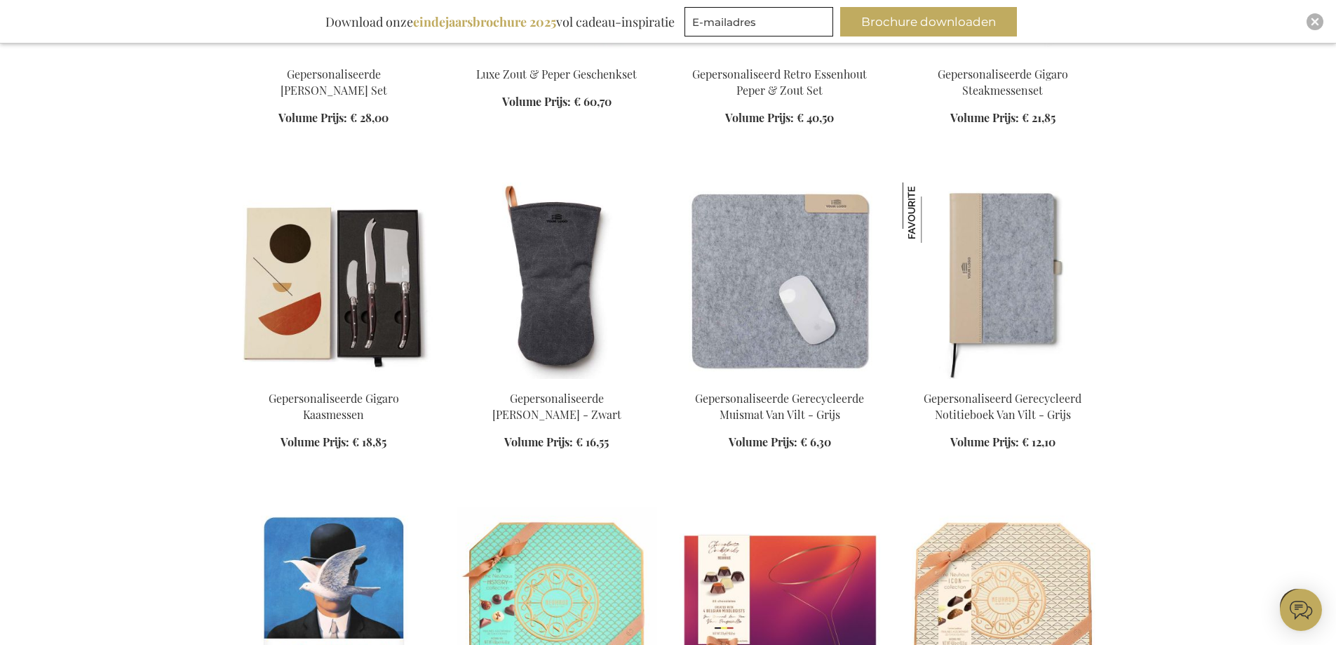
scroll to position [11153, 0]
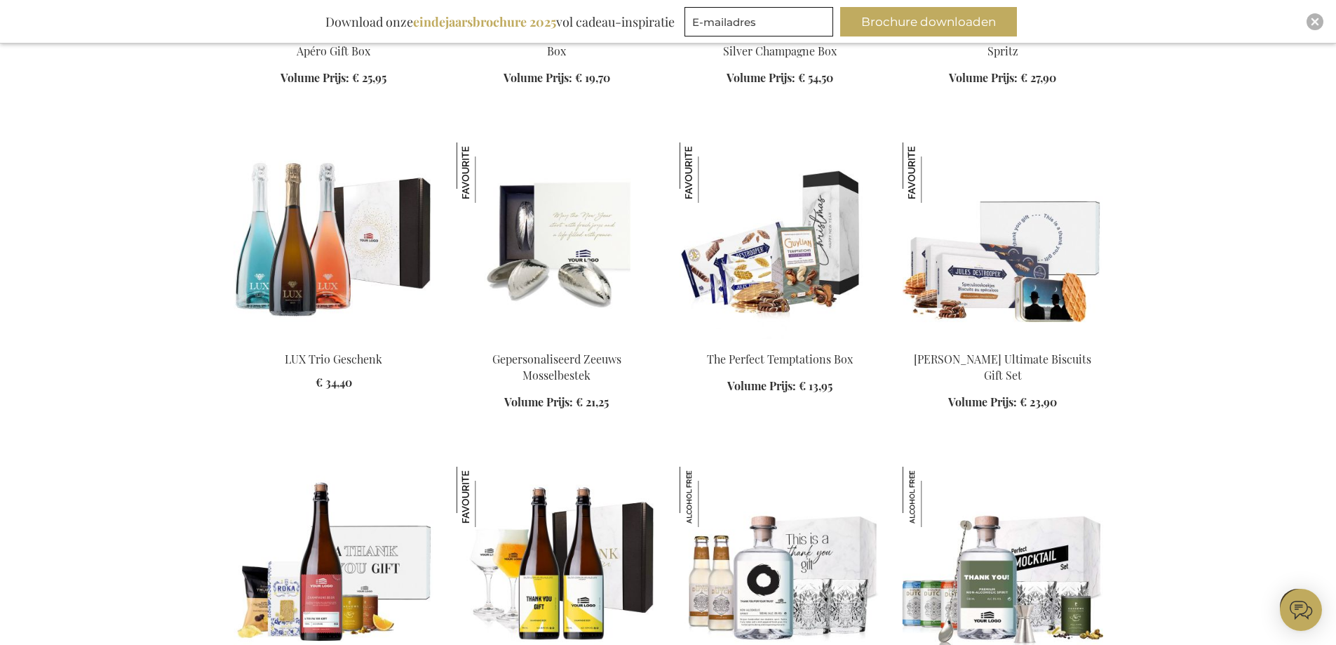
scroll to position [12065, 0]
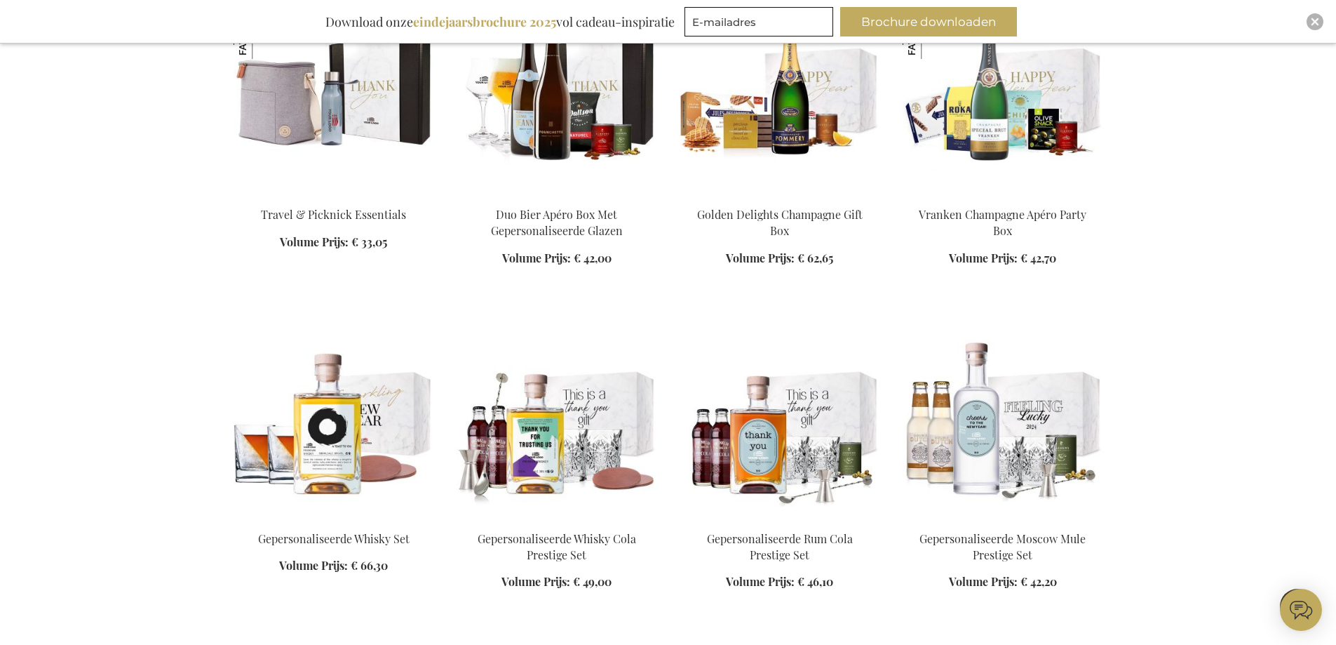
scroll to position [13397, 0]
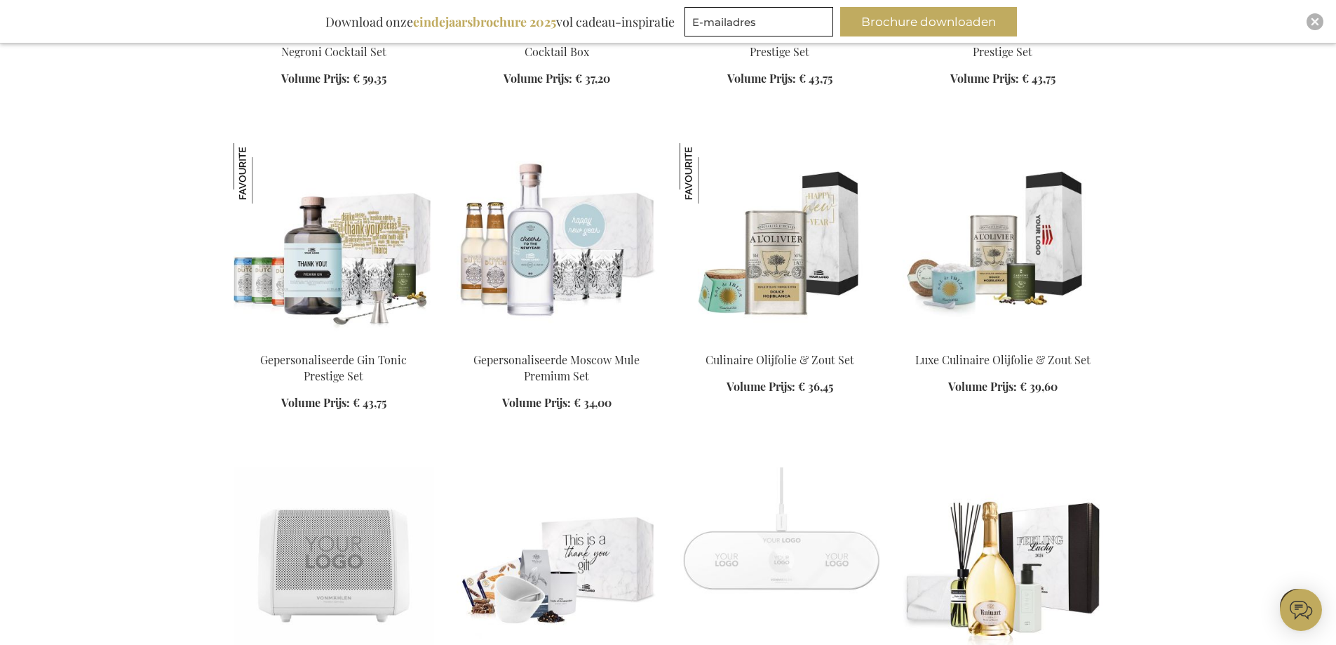
scroll to position [14379, 0]
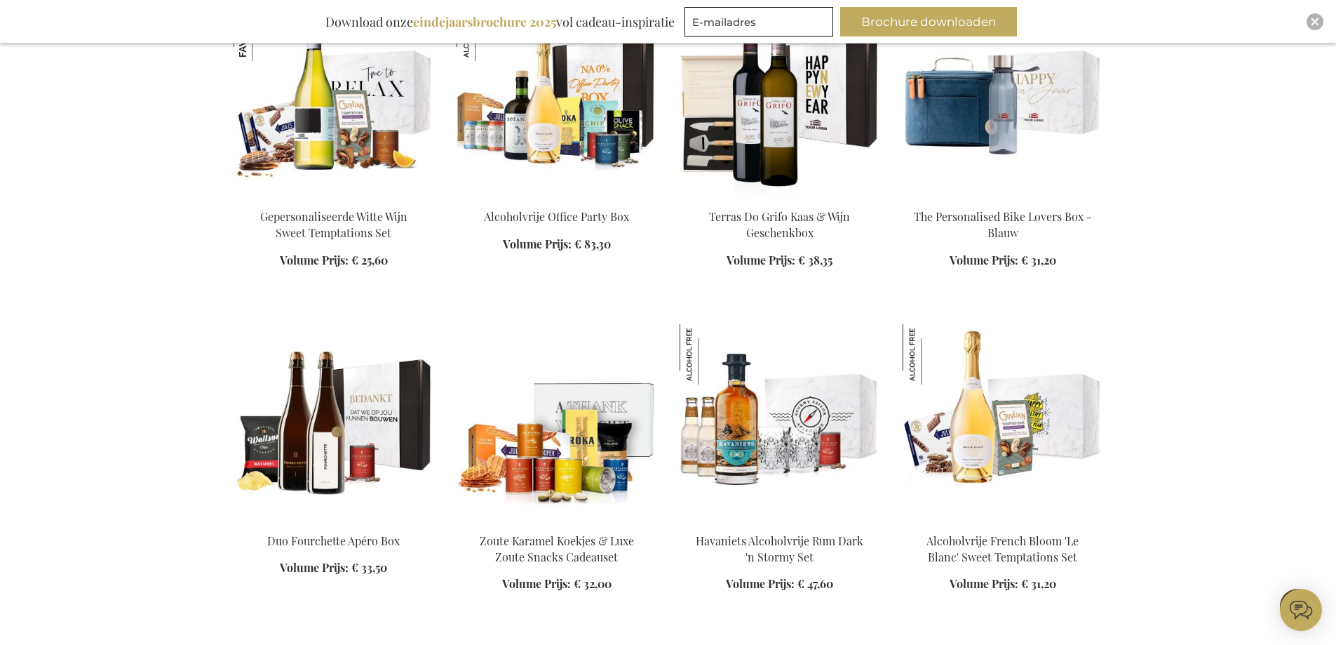
scroll to position [15432, 0]
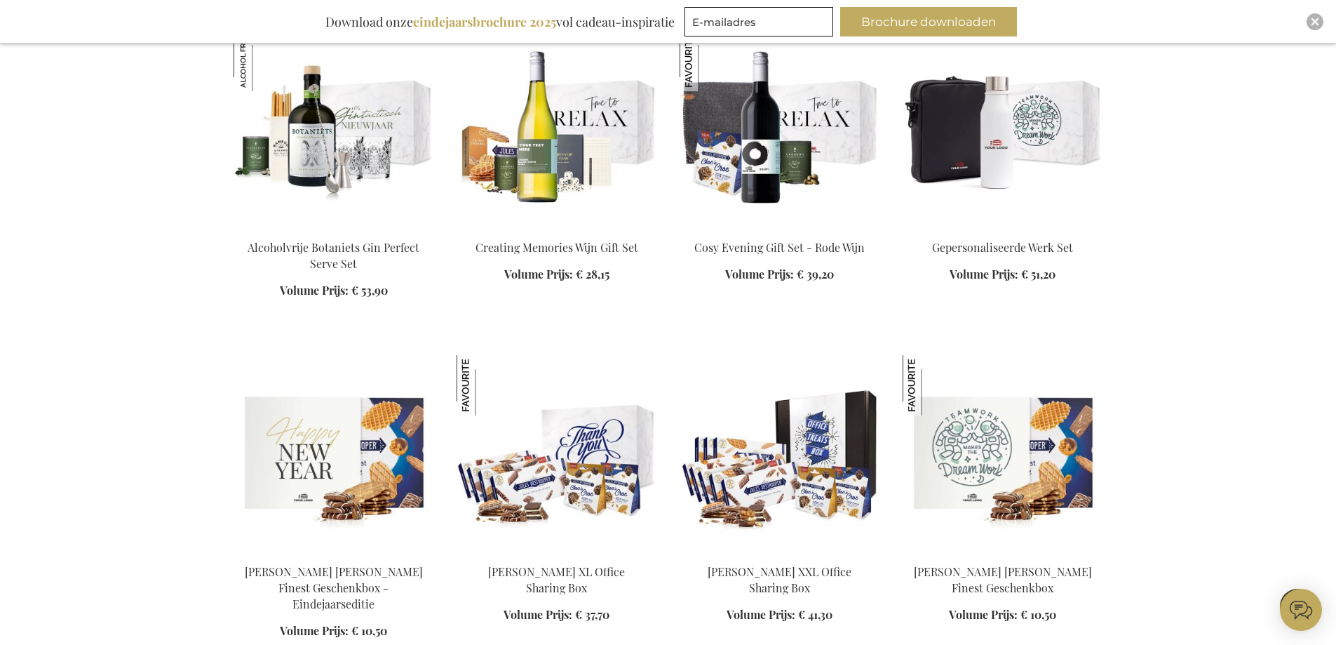
scroll to position [16203, 0]
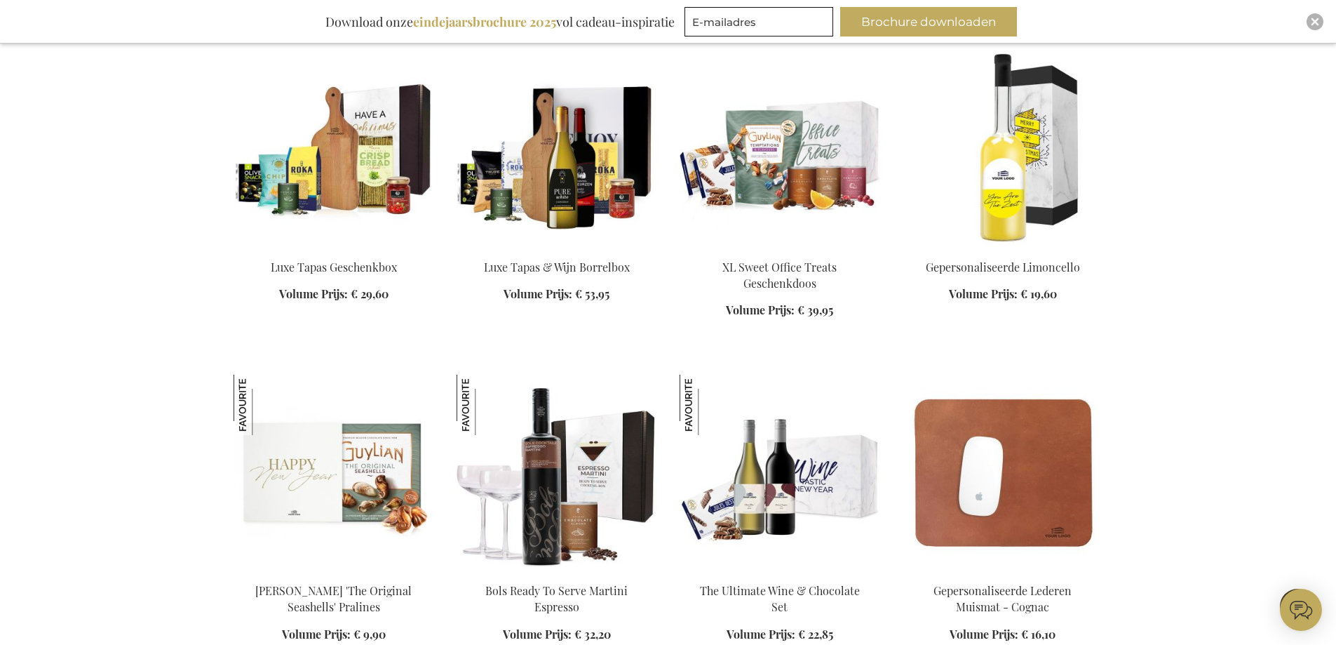
scroll to position [18237, 0]
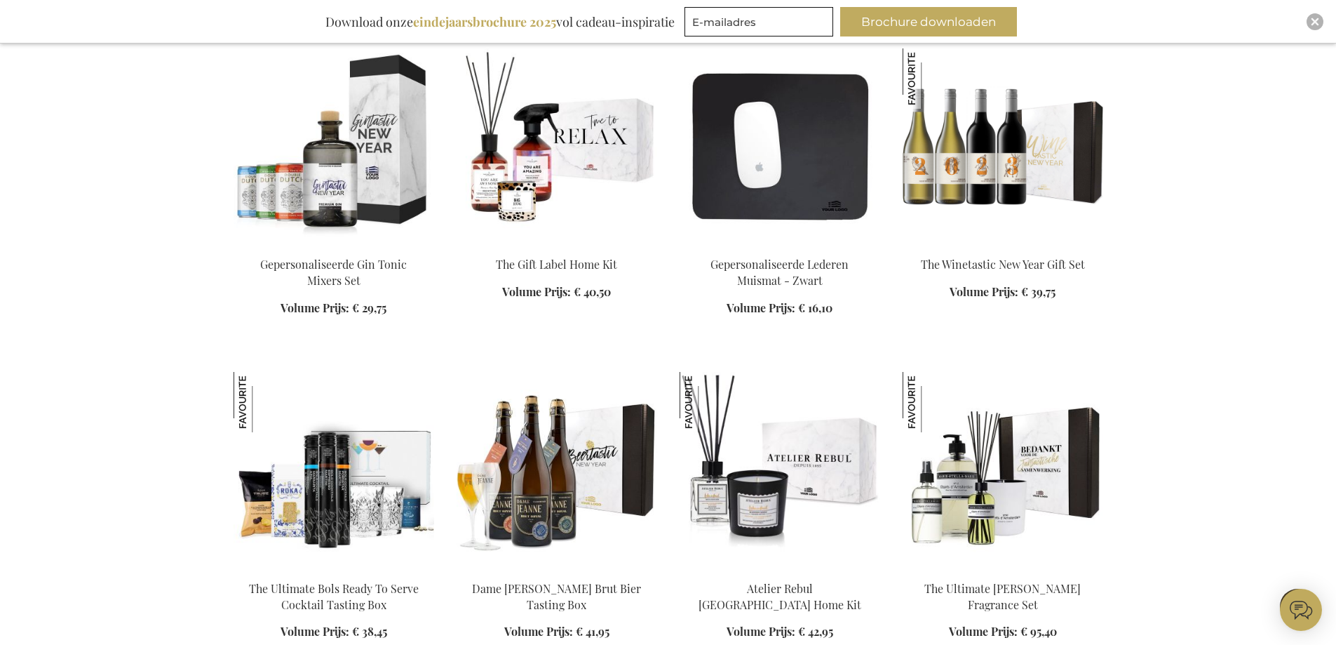
scroll to position [18869, 0]
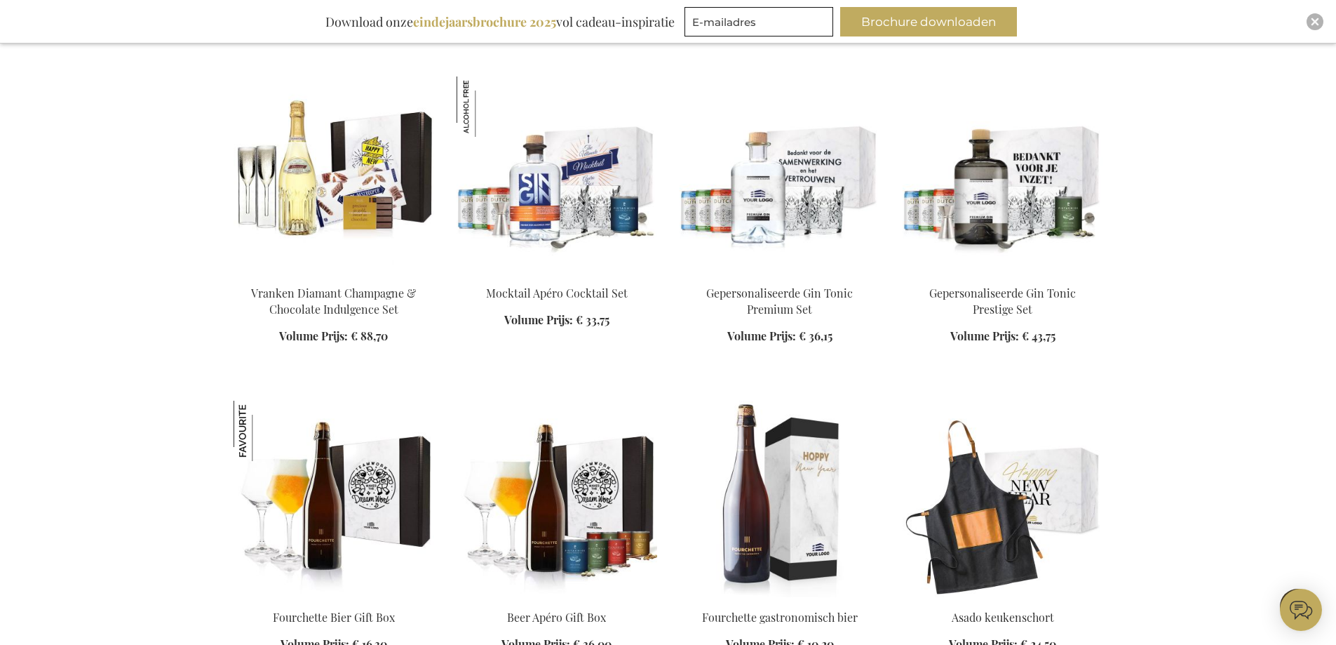
scroll to position [20131, 0]
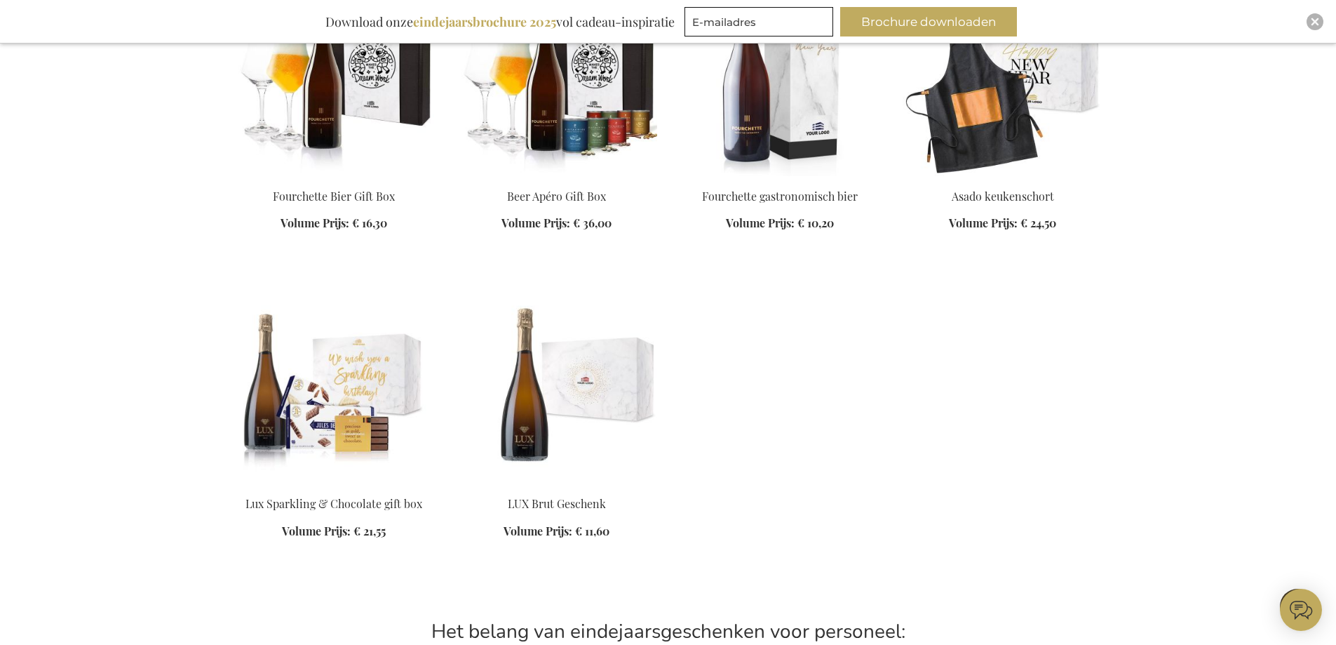
click at [873, 28] on button "Brochure downloaden" at bounding box center [928, 21] width 177 height 29
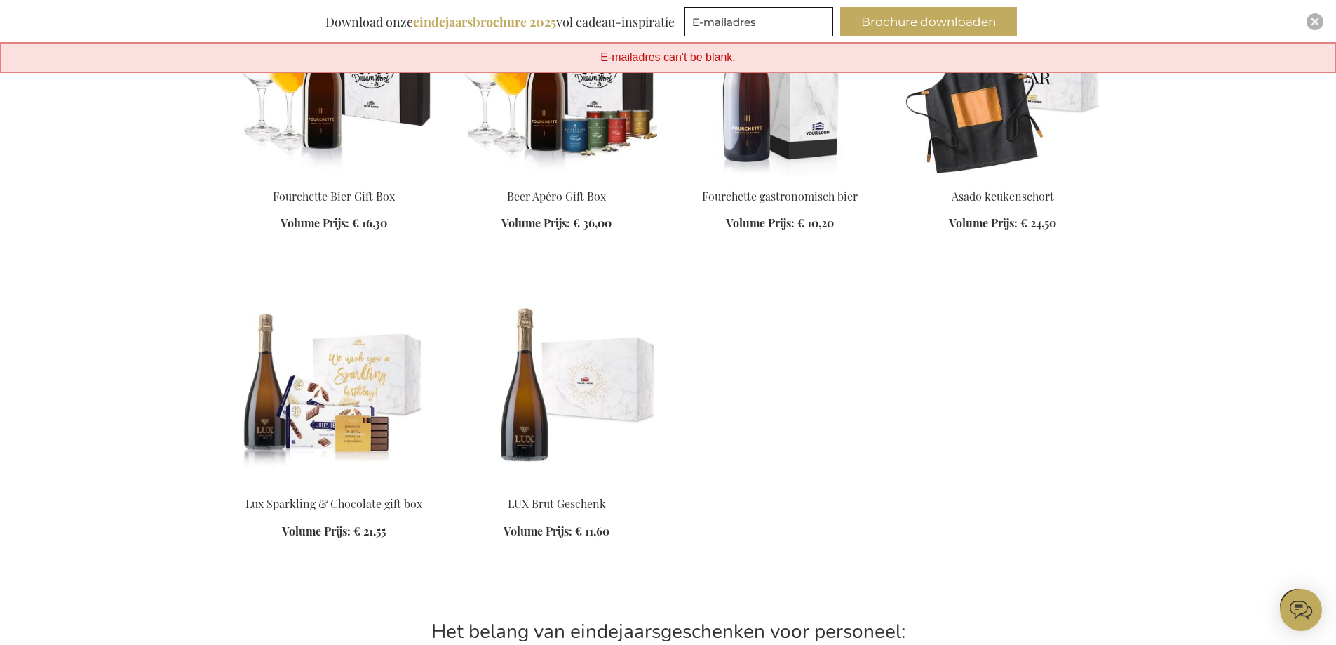
click at [956, 288] on ol "Lux Sparkling & Chocolate gift box Volume Prijs: Vanaf € 21,55 In Winkelwagen" at bounding box center [669, 430] width 870 height 285
